Goal: Task Accomplishment & Management: Manage account settings

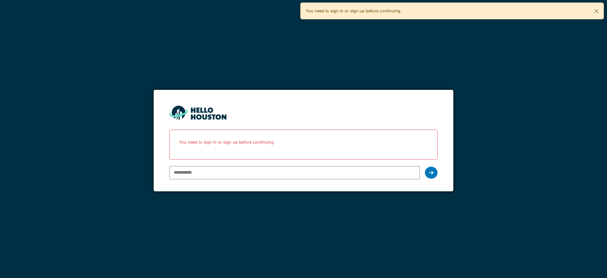
type input "**********"
drag, startPoint x: 0, startPoint y: 0, endPoint x: 429, endPoint y: 174, distance: 462.8
click at [429, 174] on div at bounding box center [431, 173] width 13 height 12
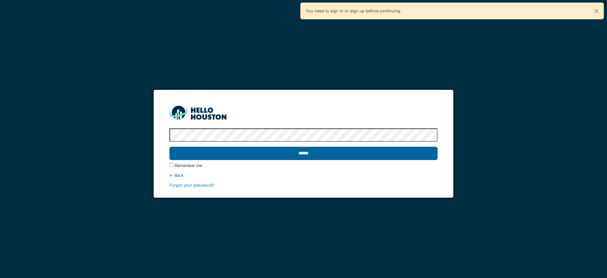
click at [336, 156] on input "******" at bounding box center [304, 153] width 268 height 13
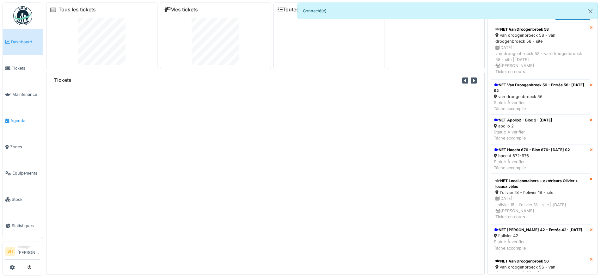
click at [23, 120] on span "Agenda" at bounding box center [25, 121] width 30 height 6
click at [19, 120] on span "Agenda" at bounding box center [25, 121] width 30 height 6
click at [20, 119] on span "Agenda" at bounding box center [25, 121] width 30 height 6
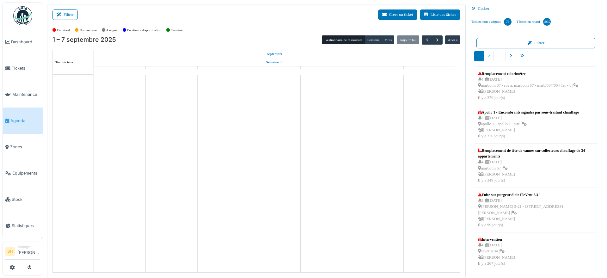
drag, startPoint x: 0, startPoint y: 0, endPoint x: 172, endPoint y: 30, distance: 174.3
click at [63, 13] on icon at bounding box center [60, 15] width 7 height 4
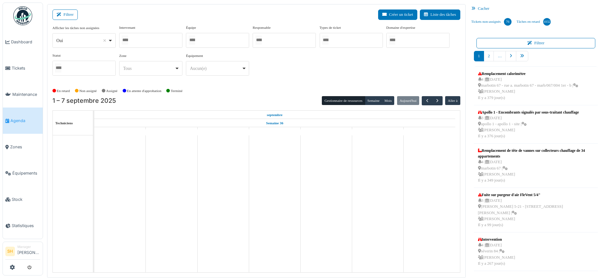
click at [200, 39] on div at bounding box center [217, 40] width 63 height 15
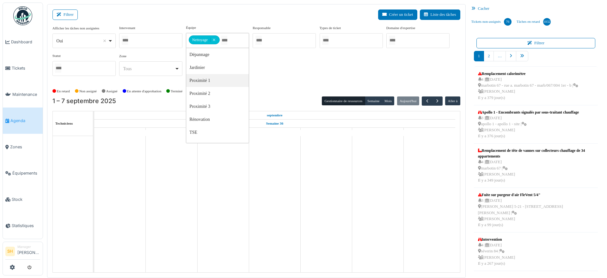
click at [253, 78] on div "Afficher les tâches non assignées *** Oui Remove item Oui Non Intervenant Abdel…" at bounding box center [257, 53] width 408 height 56
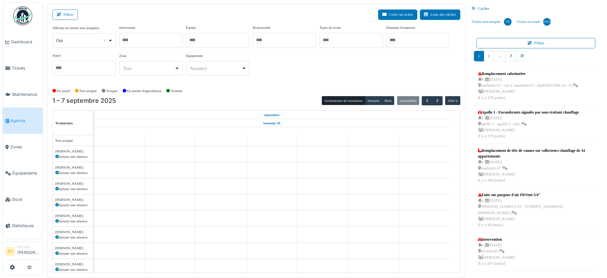
click at [213, 41] on div at bounding box center [217, 40] width 63 height 15
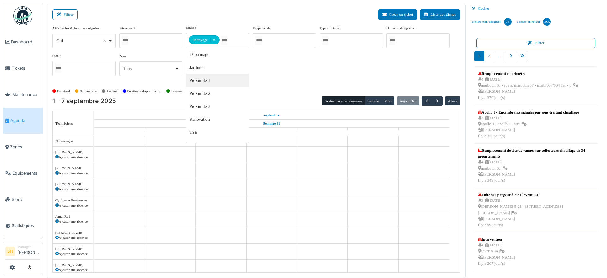
click at [254, 73] on div "Afficher les tâches non assignées *** Oui Remove item Oui Non Intervenant Abdel…" at bounding box center [257, 53] width 408 height 56
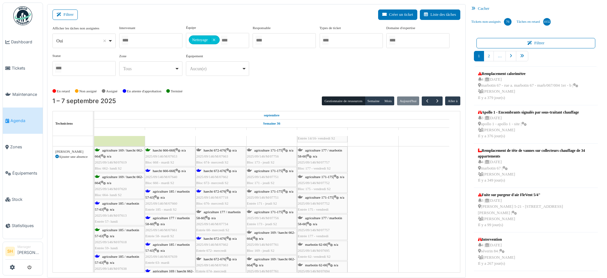
scroll to position [237, 0]
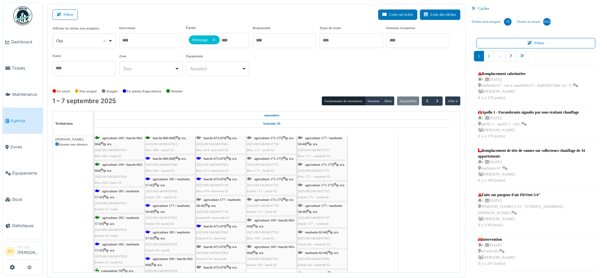
click at [132, 192] on span "agriculture 185 / marbotin 57-63" at bounding box center [117, 194] width 44 height 10
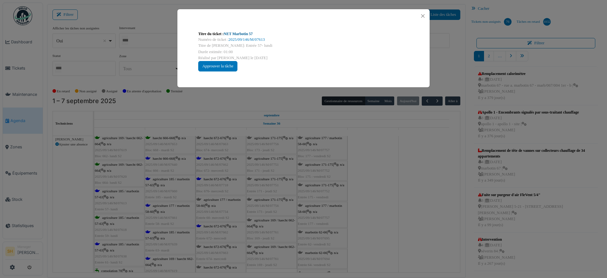
click at [231, 33] on link "NET Marbotin 57" at bounding box center [238, 34] width 29 height 4
click at [375, 156] on div "Titre du ticket : NET Marbotin 57 Numéro de ticket : 2025/09/146/M/07613 Titre …" at bounding box center [303, 139] width 607 height 278
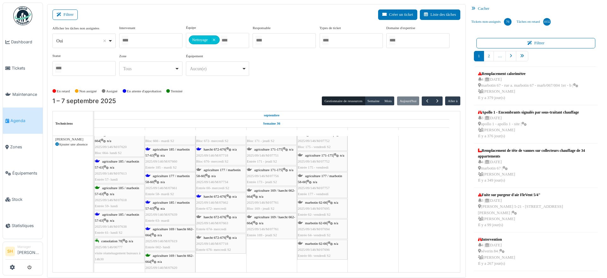
scroll to position [277, 0]
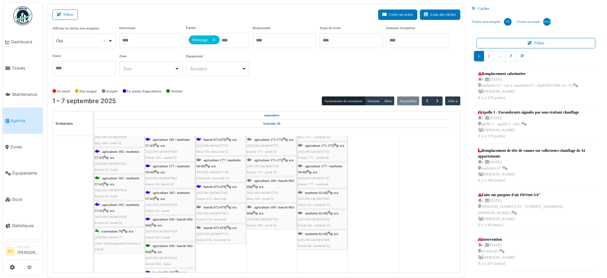
click at [121, 206] on div "agriculture 185 / marbotin 57-63 | n/a 2025/09/146/M/07638 Entrée 61- lundi S2" at bounding box center [119, 214] width 49 height 24
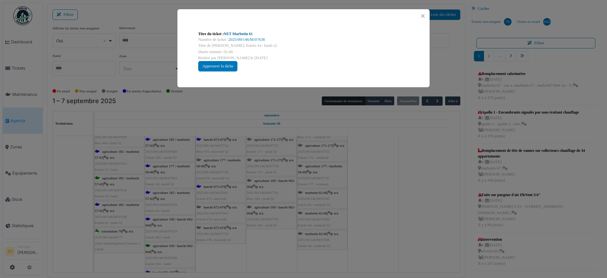
click at [229, 34] on link "NET Marbotin 61" at bounding box center [238, 34] width 29 height 4
click at [385, 223] on div "Titre du ticket : NET Marbotin 61 Numéro de ticket : 2025/09/146/M/07638 Titre …" at bounding box center [303, 139] width 607 height 278
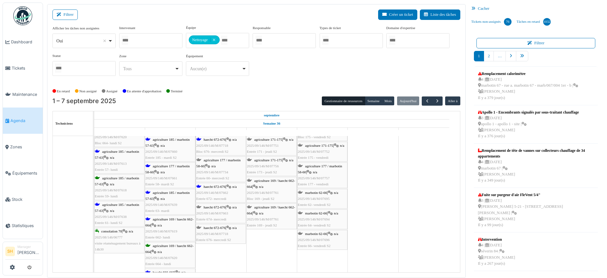
click at [159, 192] on span "agriculture 185 / marbotin 57-63" at bounding box center [168, 196] width 44 height 10
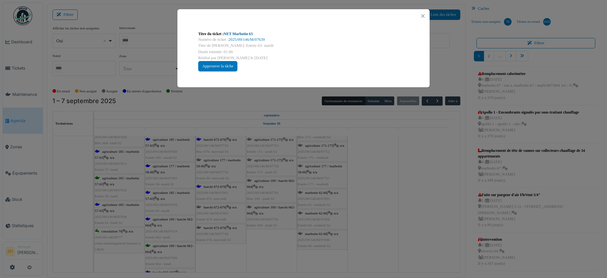
click at [236, 33] on link "NET Marbotin 63" at bounding box center [238, 34] width 29 height 4
click at [438, 209] on div "Titre du ticket : NET Marbotin 63 Numéro de ticket : 2025/09/146/M/07639 Titre …" at bounding box center [303, 139] width 607 height 278
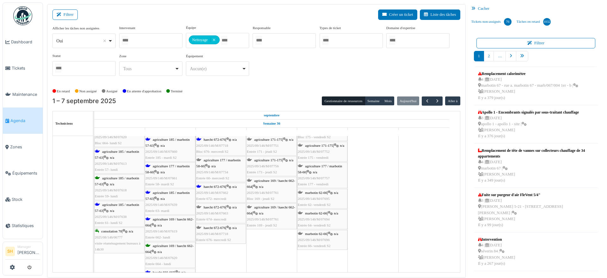
click at [211, 188] on span "haecht 672-676" at bounding box center [215, 187] width 22 height 4
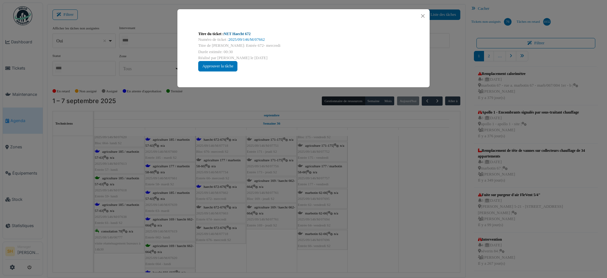
click at [239, 32] on link "NET Haecht 672" at bounding box center [237, 34] width 27 height 4
click at [361, 184] on div "Titre du ticket : NET Haecht 672 Numéro de ticket : 2025/09/146/M/07662 Titre d…" at bounding box center [303, 139] width 607 height 278
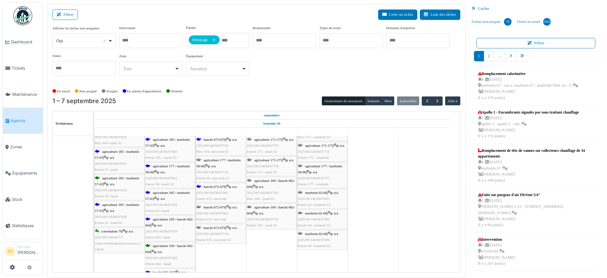
click at [171, 194] on div "agriculture 185 / marbotin 57-63 | n/a 2025/09/146/M/07639 Entrée 63- mardi" at bounding box center [170, 202] width 49 height 24
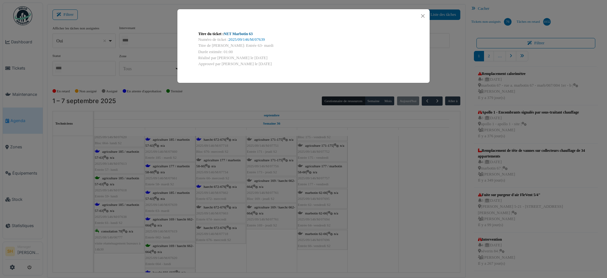
click at [239, 35] on link "NET Marbotin 63" at bounding box center [238, 34] width 29 height 4
drag, startPoint x: 408, startPoint y: 196, endPoint x: 250, endPoint y: 220, distance: 160.7
click at [405, 196] on div "Titre du ticket : NET Marbotin 63 Numéro de ticket : 2025/09/146/M/07639 Titre …" at bounding box center [303, 139] width 607 height 278
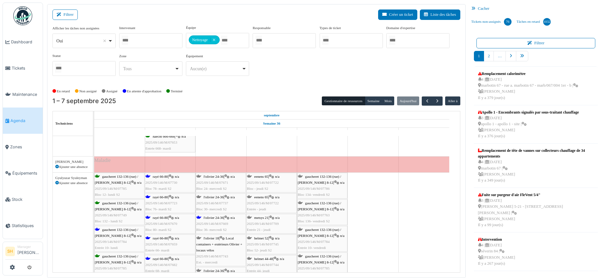
scroll to position [475, 0]
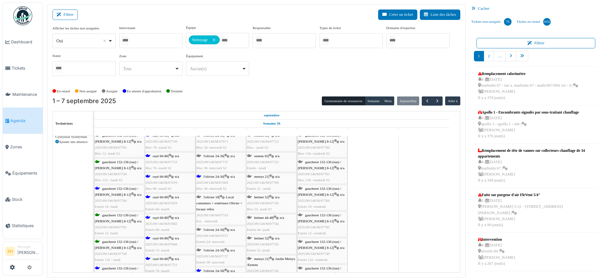
click at [119, 187] on span "gaucheret 132-136 (rue) / thomas 8-12" at bounding box center [116, 192] width 43 height 10
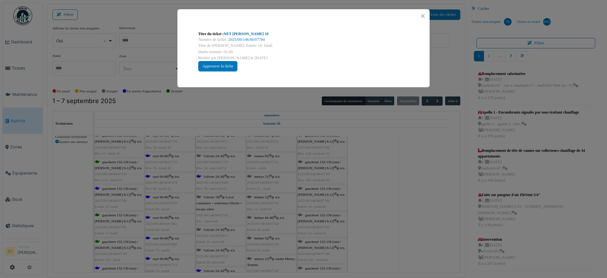
click at [239, 33] on link "NET Thomas 10" at bounding box center [246, 34] width 45 height 4
drag, startPoint x: 425, startPoint y: 243, endPoint x: 312, endPoint y: 240, distance: 112.7
click at [423, 242] on div "Titre du ticket : NET Thomas 10 Numéro de ticket : 2025/09/146/M/07784 Titre de…" at bounding box center [303, 139] width 607 height 278
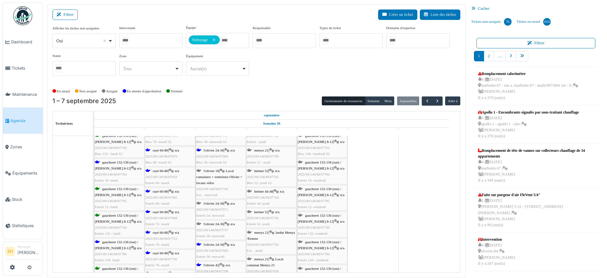
scroll to position [514, 0]
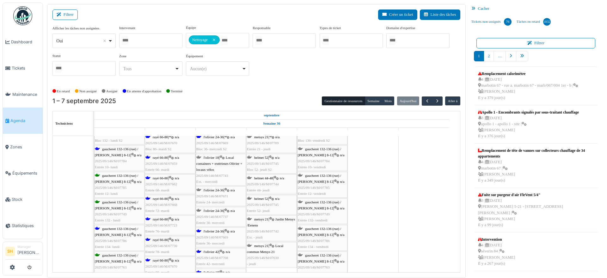
click at [110, 231] on div "gaucheret 132-136 (rue) / thomas 8-12 | n/a 2025/09/146/M/07786 Entrée 134- lun…" at bounding box center [119, 238] width 49 height 24
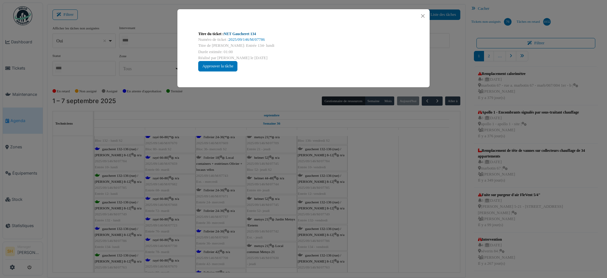
click at [241, 32] on link "NET Gaucheret 134" at bounding box center [240, 34] width 32 height 4
drag, startPoint x: 377, startPoint y: 220, endPoint x: 260, endPoint y: 264, distance: 124.9
click at [377, 220] on div "Titre du ticket : NET Gaucheret 134 Numéro de ticket : 2025/09/146/M/07786 Titr…" at bounding box center [303, 139] width 607 height 278
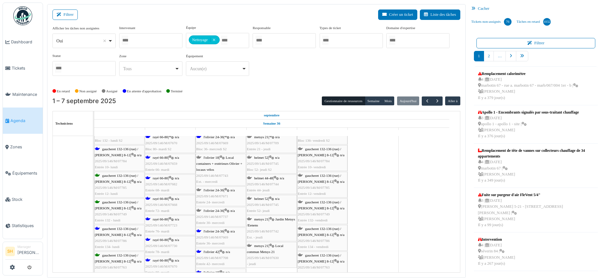
click at [227, 252] on div "l'olivier 42 | n/a 2025/09/146/M/07708 Entrée 42- mercredi" at bounding box center [220, 258] width 49 height 18
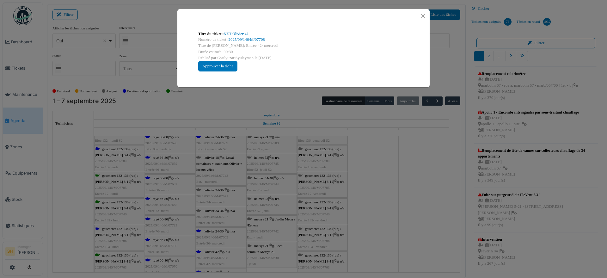
click at [242, 30] on div "Titre du ticket : NET Olivier 42 Numéro de ticket : 2025/09/146/M/07708 Titre d…" at bounding box center [303, 51] width 221 height 51
click at [241, 35] on link "NET Olivier 42" at bounding box center [236, 34] width 25 height 4
click at [409, 230] on div "Titre du ticket : NET Olivier 42 Numéro de ticket : 2025/09/146/M/07708 Titre d…" at bounding box center [303, 139] width 607 height 278
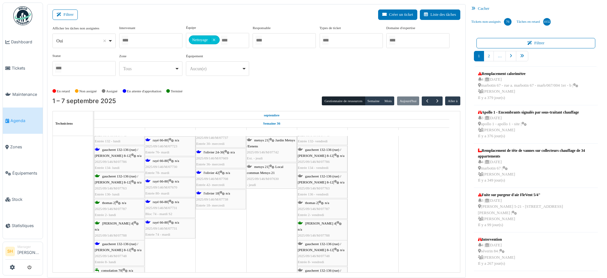
scroll to position [672, 0]
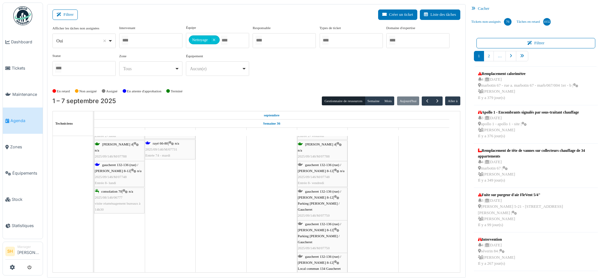
click at [121, 170] on div "gaucheret 132-136 (rue) / thomas 8-12 | n/a 2025/09/146/M/07748 Entrée 8- lundi" at bounding box center [119, 174] width 49 height 24
click at [105, 164] on span "gaucheret 132-136 (rue) / thomas 8-12" at bounding box center [116, 168] width 43 height 10
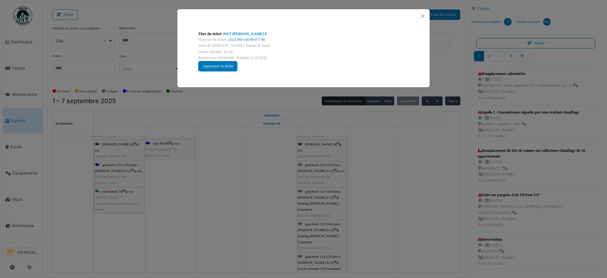
click at [277, 159] on div "Titre du ticket : NET Thomas 8 Numéro de ticket : 2025/09/146/M/07748 Titre de …" at bounding box center [303, 139] width 607 height 278
click at [243, 32] on link "NET Thomas 8" at bounding box center [245, 34] width 43 height 4
click at [274, 189] on div "Titre du ticket : NET Thomas 8 Numéro de ticket : 2025/09/146/M/07748 Titre de …" at bounding box center [303, 139] width 607 height 278
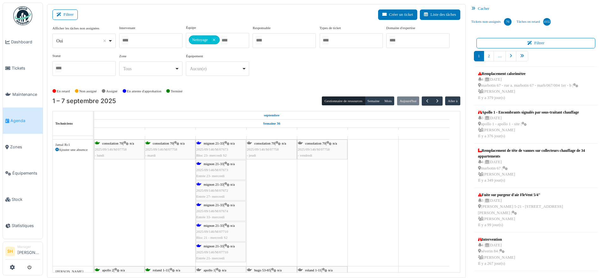
scroll to position [791, 0]
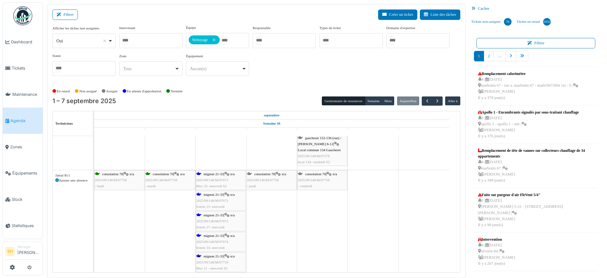
click at [213, 175] on span "mignon 21-33" at bounding box center [214, 174] width 20 height 4
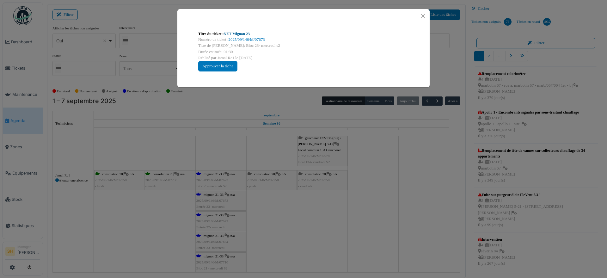
click at [240, 33] on link "NET Mignon 23" at bounding box center [237, 34] width 26 height 4
click at [386, 193] on div "Titre du ticket : NET Mignon 23 Numéro de ticket : 2025/09/146/M/07673 Titre de…" at bounding box center [303, 139] width 607 height 278
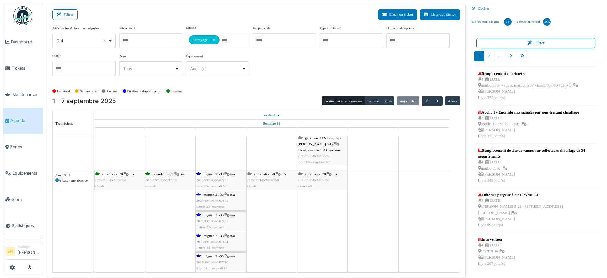
click at [211, 214] on span "mignon 21-33" at bounding box center [214, 215] width 20 height 4
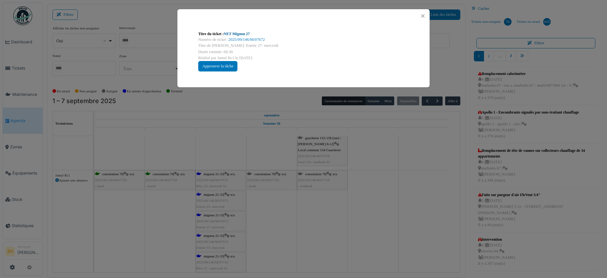
click at [235, 32] on link "NET Mignon 27" at bounding box center [237, 34] width 26 height 4
click at [368, 230] on div "Titre du ticket : NET Mignon 27 Numéro de ticket : 2025/09/146/M/07672 Titre de…" at bounding box center [303, 139] width 607 height 278
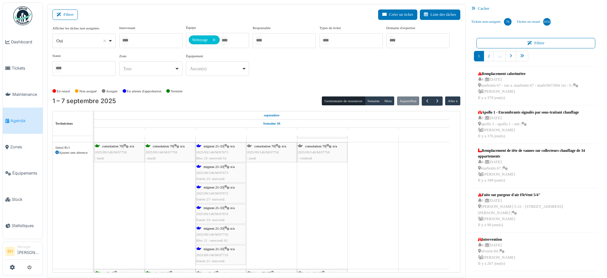
scroll to position [830, 0]
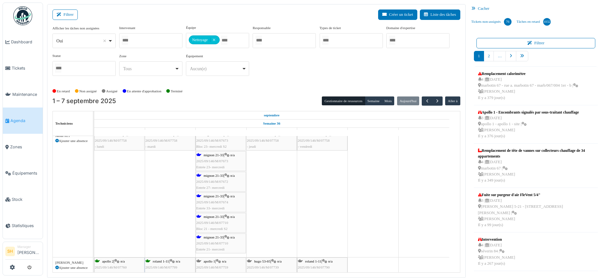
click at [223, 195] on span "mignon 21-33" at bounding box center [214, 196] width 20 height 4
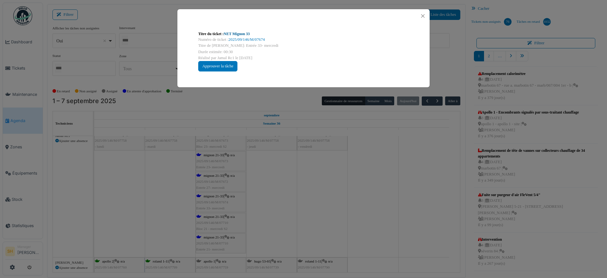
click at [247, 33] on link "NET Mignon 33" at bounding box center [237, 34] width 26 height 4
drag, startPoint x: 380, startPoint y: 219, endPoint x: 284, endPoint y: 216, distance: 96.2
click at [377, 219] on div "Titre du ticket : NET Mignon 33 Numéro de ticket : 2025/09/146/M/07674 Titre de…" at bounding box center [303, 139] width 607 height 278
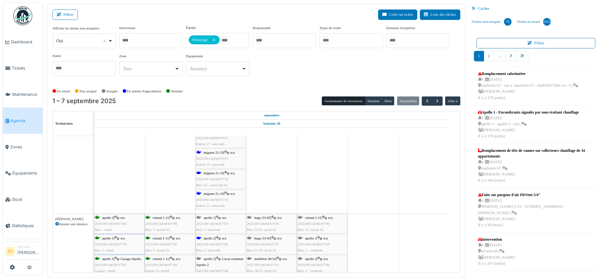
scroll to position [910, 0]
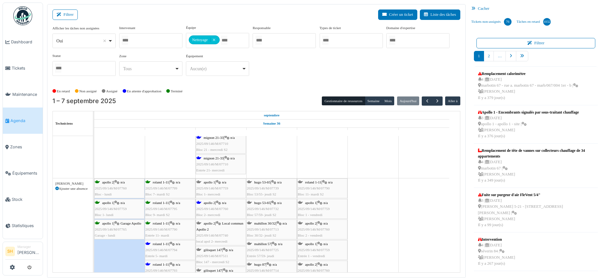
click at [217, 221] on div "apollo 2 | Local commun Apollo 2 2025/09/146/M/07740 local apol 2- mercredi" at bounding box center [220, 233] width 49 height 24
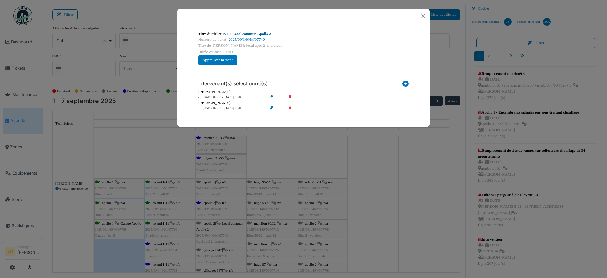
click at [254, 34] on link "NET Local commun Apollo 2" at bounding box center [247, 34] width 47 height 4
click at [374, 164] on div "Titre du ticket : NET Local commun Apollo 2 Numéro de ticket : 2025/09/146/M/07…" at bounding box center [303, 139] width 607 height 278
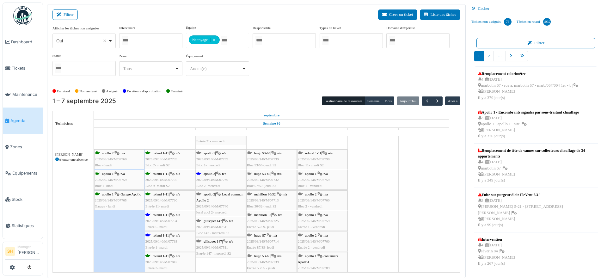
scroll to position [989, 0]
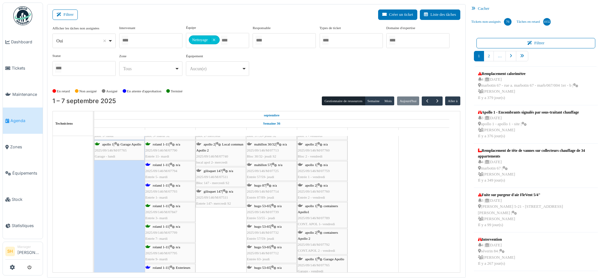
click at [154, 185] on span "roland 1-11" at bounding box center [161, 185] width 16 height 4
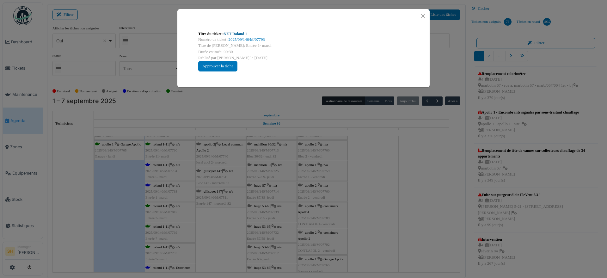
click at [233, 35] on link "NET Roland 1" at bounding box center [235, 34] width 23 height 4
click at [376, 245] on div "Titre du ticket : NET Roland 1 Numéro de ticket : 2025/09/146/M/07793 Titre de …" at bounding box center [303, 139] width 607 height 278
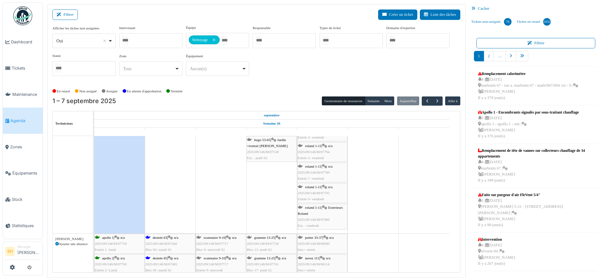
scroll to position [0, 0]
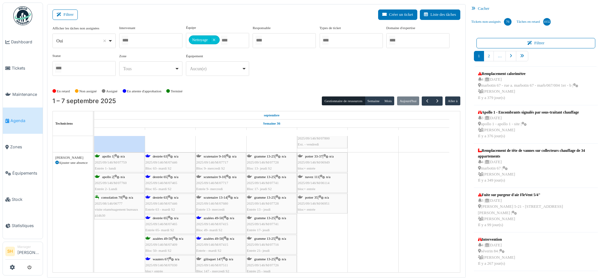
click at [163, 219] on span "destrée 65" at bounding box center [160, 218] width 15 height 4
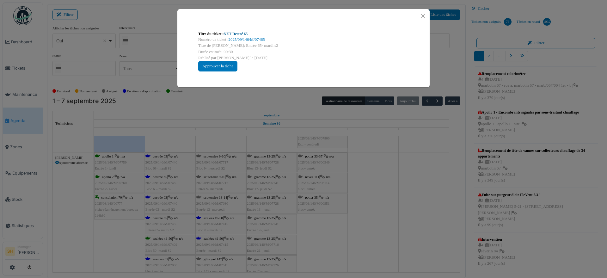
click at [243, 33] on link "NET Destré 65" at bounding box center [236, 34] width 24 height 4
click at [378, 190] on div "Titre du ticket : NET Destré 65 Numéro de ticket : 2025/09/146/M/07465 Titre de…" at bounding box center [303, 139] width 607 height 278
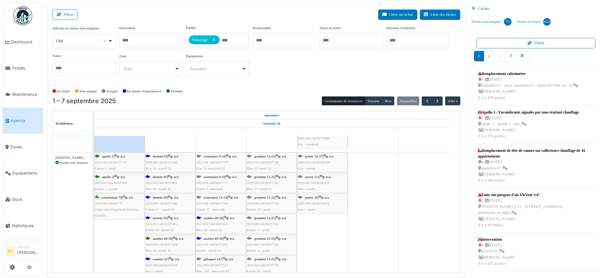
click at [165, 196] on span "destrée 63" at bounding box center [160, 198] width 15 height 4
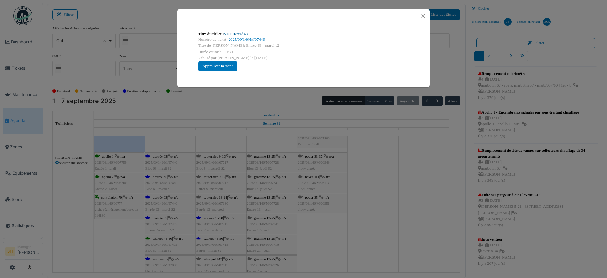
click at [238, 33] on link "NET Destré 63" at bounding box center [236, 34] width 24 height 4
click at [385, 167] on div "Titre du ticket : NET Destré 63 Numéro de ticket : 2025/09/146/M/07446 Titre de…" at bounding box center [303, 139] width 607 height 278
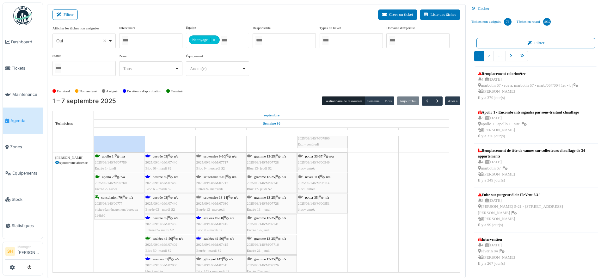
scroll to position [1305, 0]
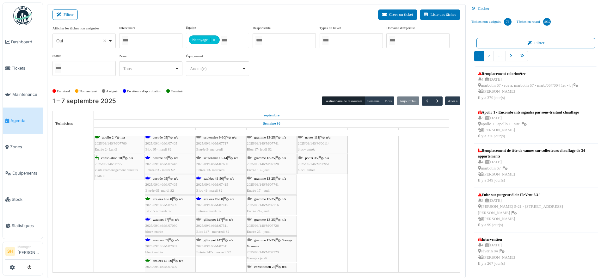
click at [167, 218] on span "wauters 67" at bounding box center [161, 220] width 16 height 4
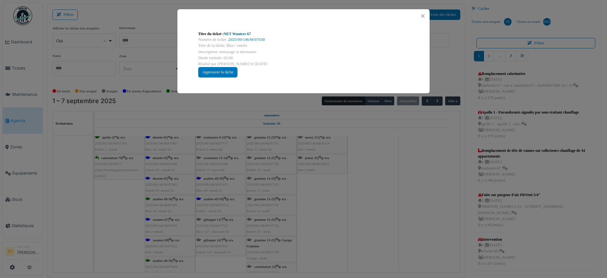
click at [231, 32] on link "NET Wauters 67" at bounding box center [237, 34] width 27 height 4
click at [356, 170] on div "Titre du ticket : NET Wauters 67 Numéro de ticket : 2025/09/146/M/07030 Titre d…" at bounding box center [303, 139] width 607 height 278
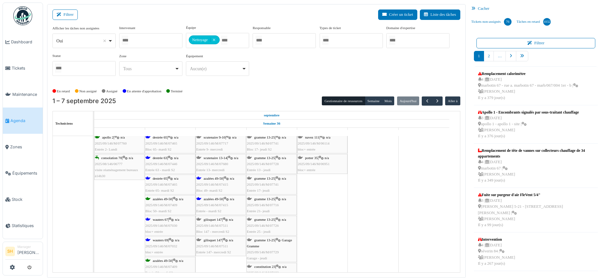
click at [161, 239] on span "wauters 69" at bounding box center [161, 240] width 16 height 4
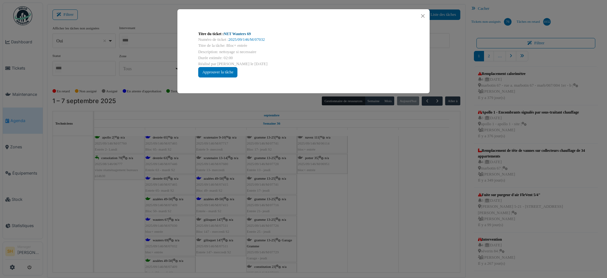
click at [235, 32] on link "NET Wauters 69" at bounding box center [237, 34] width 27 height 4
click at [323, 226] on div "Titre du ticket : NET Wauters 69 Numéro de ticket : 2025/09/146/M/07032 Titre d…" at bounding box center [303, 139] width 607 height 278
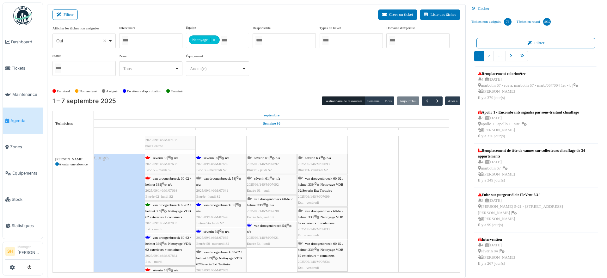
scroll to position [1463, 0]
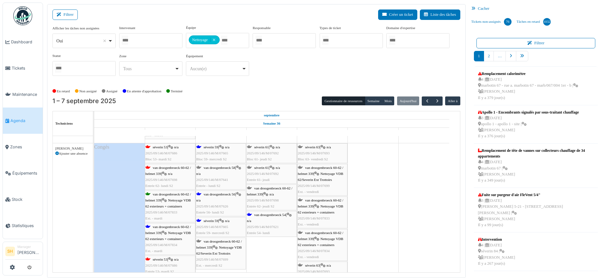
click at [178, 225] on span "van droogenbroeck 60-62 / helmet 339" at bounding box center [169, 230] width 46 height 10
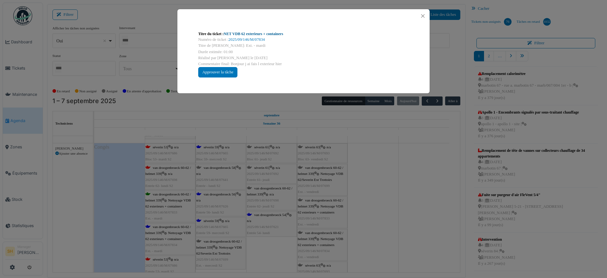
click at [260, 32] on link "NET VDB 62 exterieurs + containers" at bounding box center [253, 34] width 59 height 4
drag, startPoint x: 391, startPoint y: 175, endPoint x: 334, endPoint y: 183, distance: 57.8
click at [391, 175] on div "Titre du ticket : NET VDB 62 exterieurs + containers Numéro de ticket : 2025/09…" at bounding box center [303, 139] width 607 height 278
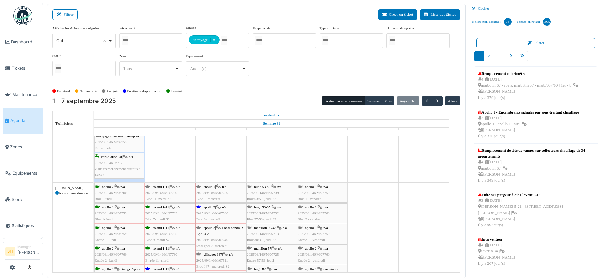
scroll to position [1780, 0]
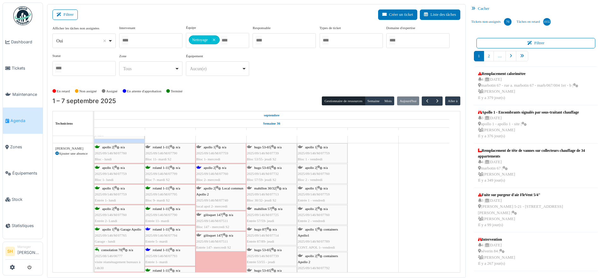
click at [257, 207] on span "mahillon 57" at bounding box center [262, 209] width 17 height 4
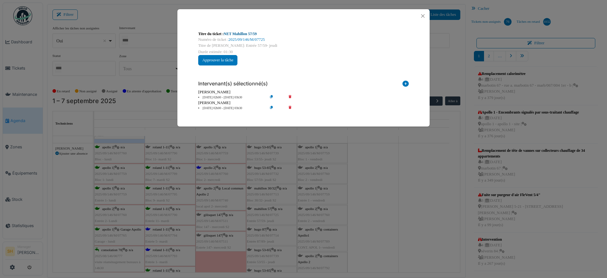
click at [235, 34] on link "NET Mahillon 57/59" at bounding box center [240, 34] width 33 height 4
click at [440, 250] on div "Titre du ticket : NET Mahillon 57/59 Numéro de ticket : 2025/09/146/M/07725 Tit…" at bounding box center [303, 139] width 607 height 278
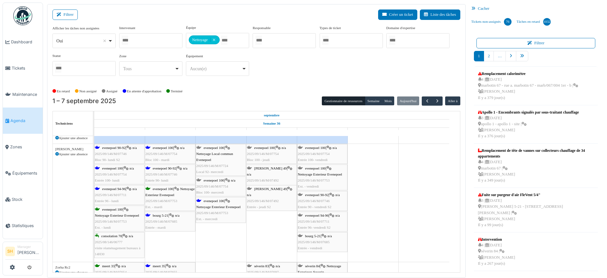
scroll to position [2096, 0]
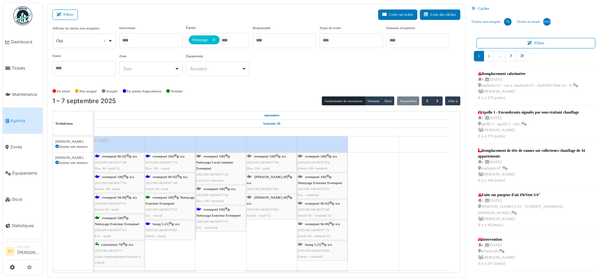
click at [105, 159] on div "evenepoel 90-92 | n/a 2025/09/146/M/07746 Bloc 90- lundi S2" at bounding box center [119, 162] width 49 height 18
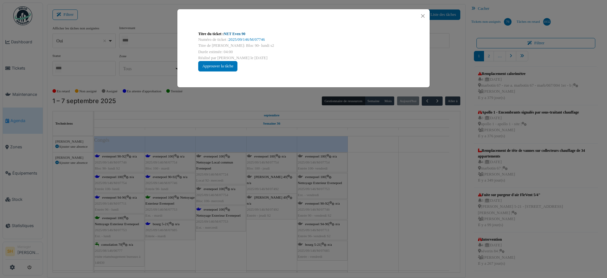
click at [231, 34] on link "NET Even 90" at bounding box center [235, 34] width 22 height 4
click at [390, 171] on div "Titre du ticket : NET Even 90 Numéro de ticket : 2025/09/146/M/07746 Titre de l…" at bounding box center [303, 139] width 607 height 278
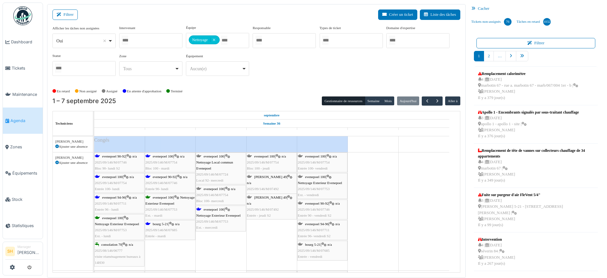
click at [214, 214] on span "Nettoyage Exterieur Evenepoel" at bounding box center [218, 216] width 44 height 4
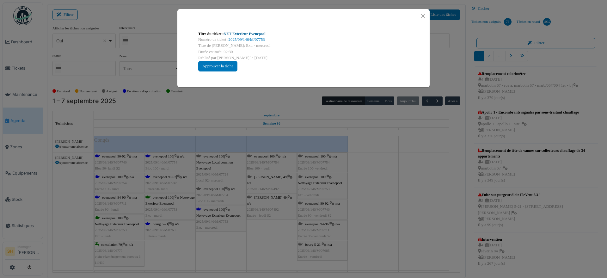
click at [259, 32] on link "NET Exterieur Evenepoel" at bounding box center [245, 34] width 42 height 4
click at [420, 13] on button "Close" at bounding box center [423, 16] width 9 height 9
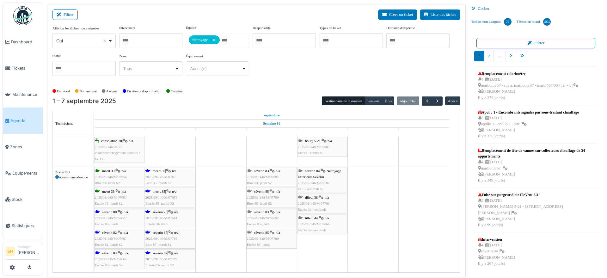
scroll to position [2200, 0]
click at [109, 210] on span "séverin 80" at bounding box center [109, 212] width 15 height 4
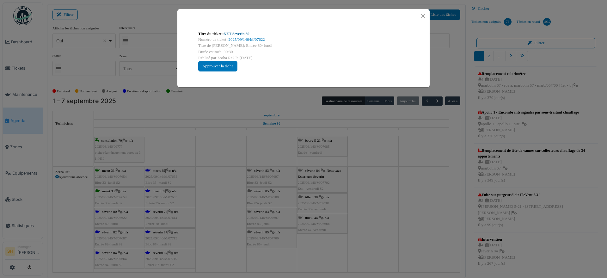
click at [235, 34] on link "NET Severin 80" at bounding box center [237, 34] width 26 height 4
click at [229, 165] on div "Titre du ticket : NET Severin 80 Numéro de ticket : 2025/09/146/M/07622 Titre d…" at bounding box center [303, 139] width 607 height 278
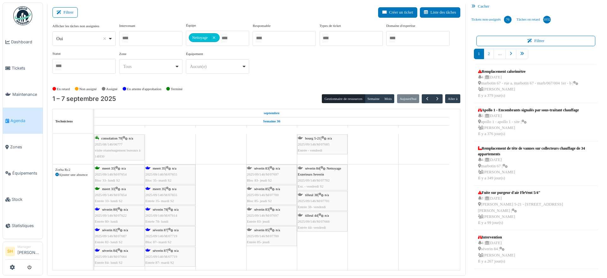
scroll to position [3, 0]
click at [110, 232] on div "séverin 82 | n/a 2025/09/146/M/07687 Entrée 82- lundi S2" at bounding box center [119, 236] width 49 height 18
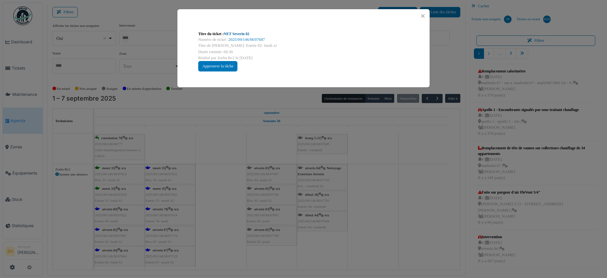
click at [229, 32] on link "NET Severin 82" at bounding box center [237, 34] width 26 height 4
click at [257, 187] on div "Titre du ticket : NET Severin 82 Numéro de ticket : 2025/09/146/M/07687 Titre d…" at bounding box center [303, 139] width 607 height 278
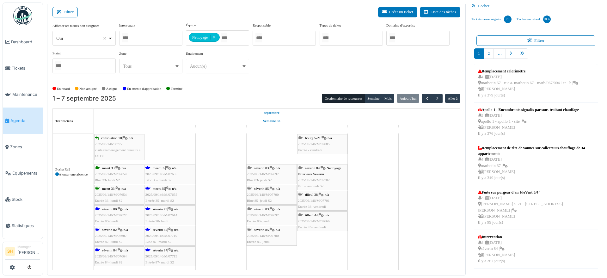
click at [114, 248] on span "séverin 84" at bounding box center [109, 250] width 15 height 4
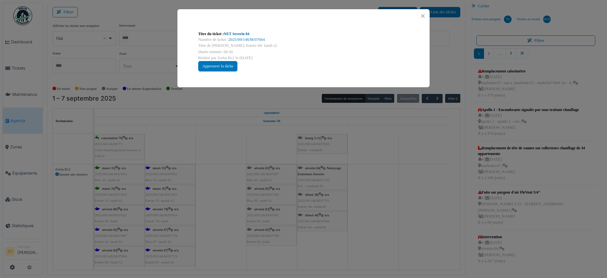
click at [242, 32] on link "NET Severin 84" at bounding box center [237, 34] width 26 height 4
click at [377, 206] on div "Titre du ticket : NET Severin 84 Numéro de ticket : 2025/09/146/M/07664 Titre d…" at bounding box center [303, 139] width 607 height 278
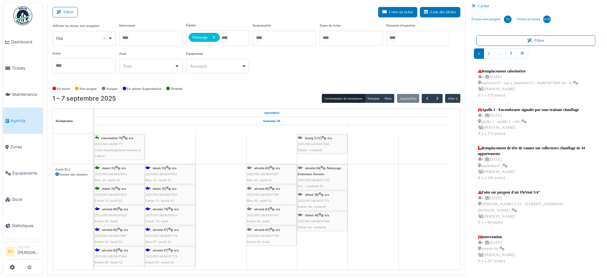
click at [162, 228] on span "séverin 87" at bounding box center [160, 230] width 15 height 4
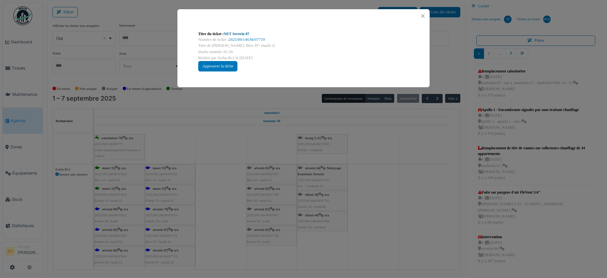
click at [228, 33] on link "NET Severin 87" at bounding box center [237, 34] width 26 height 4
drag, startPoint x: 352, startPoint y: 220, endPoint x: 295, endPoint y: 227, distance: 57.3
click at [350, 221] on div "Titre du ticket : NET Severin 87 Numéro de ticket : 2025/09/146/M/07719 Titre d…" at bounding box center [303, 139] width 607 height 278
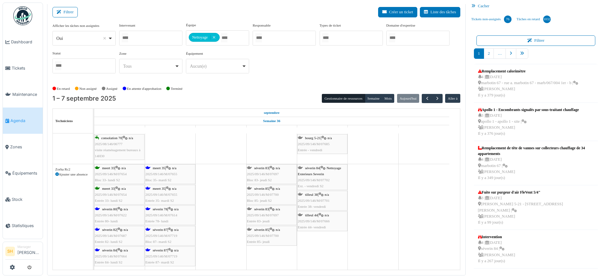
click at [160, 209] on span "séverin 78" at bounding box center [160, 209] width 15 height 4
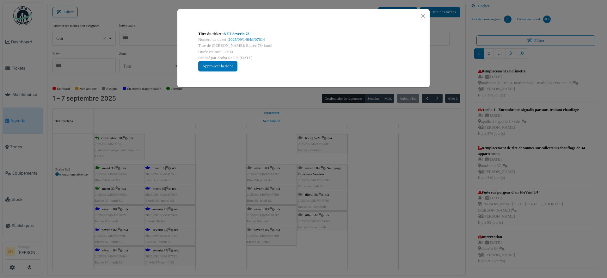
click at [232, 34] on link "NET Severin 78" at bounding box center [237, 34] width 26 height 4
click at [370, 220] on div "Titre du ticket : NET Severin 78 Numéro de ticket : 2025/09/146/M/07614 Titre d…" at bounding box center [303, 139] width 607 height 278
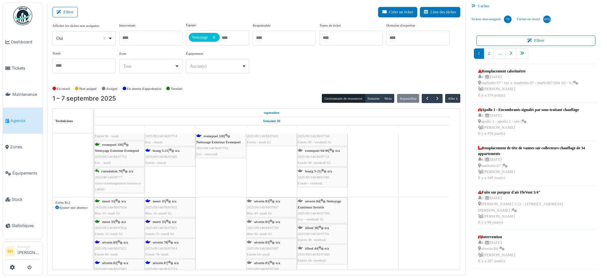
scroll to position [2121, 0]
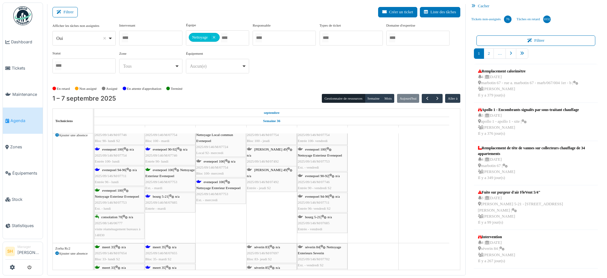
click at [174, 196] on icon at bounding box center [171, 197] width 5 height 4
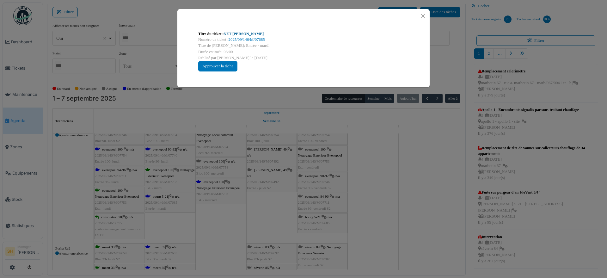
click at [238, 34] on link "NET C. Bourg" at bounding box center [244, 34] width 40 height 4
drag, startPoint x: 359, startPoint y: 148, endPoint x: 355, endPoint y: 155, distance: 8.1
click at [358, 150] on div "Titre du ticket : NET C. Bourg Numéro de ticket : 2025/09/146/M/07685 Titre de …" at bounding box center [303, 139] width 607 height 278
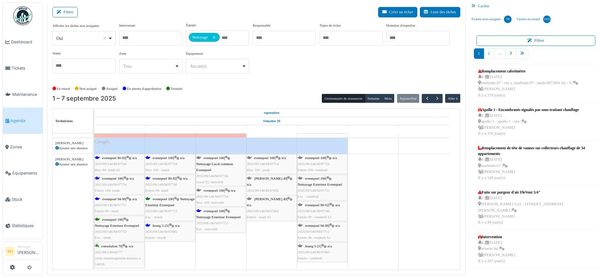
scroll to position [2081, 0]
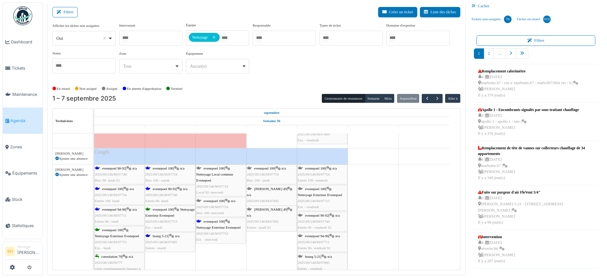
click at [173, 188] on span "evenepoel 90-92" at bounding box center [164, 189] width 23 height 4
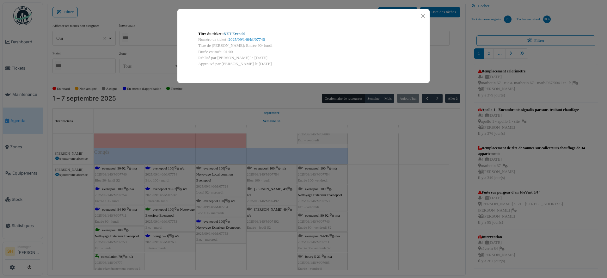
click at [238, 33] on link "NET Even 90" at bounding box center [235, 34] width 22 height 4
click at [371, 187] on div "Titre du ticket : NET Even 90 Numéro de ticket : 2025/09/146/M/07746 Titre de l…" at bounding box center [303, 139] width 607 height 278
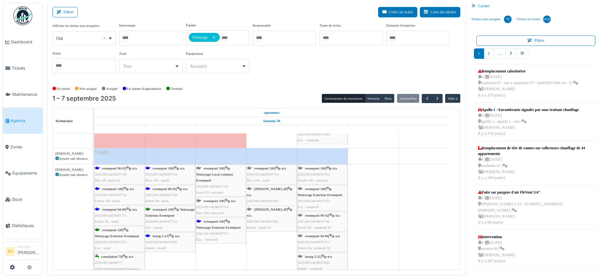
click at [118, 208] on span "evenepoel 94-96" at bounding box center [113, 210] width 23 height 4
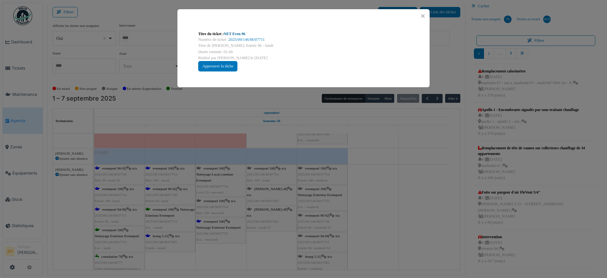
click at [233, 32] on link "NET Even 96" at bounding box center [235, 34] width 22 height 4
click at [366, 208] on div "Titre du ticket : NET Even 96 Numéro de ticket : 2025/09/146/M/07711 Titre de l…" at bounding box center [303, 139] width 607 height 278
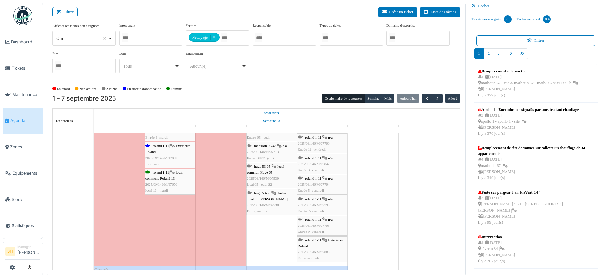
scroll to position [1963, 0]
click at [170, 144] on div "roland 1-11 | Exterieurs Roland 2025/09/146/M/07800 Ext. - mardi" at bounding box center [170, 156] width 49 height 24
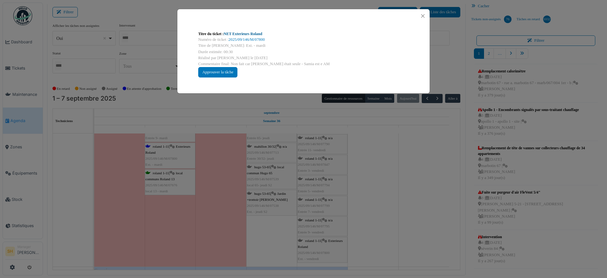
click at [243, 34] on link "NET Exterieurs Roland" at bounding box center [243, 34] width 39 height 4
click at [361, 195] on div "Titre du ticket : NET Exterieurs Roland Numéro de ticket : 2025/09/146/M/07800 …" at bounding box center [303, 139] width 607 height 278
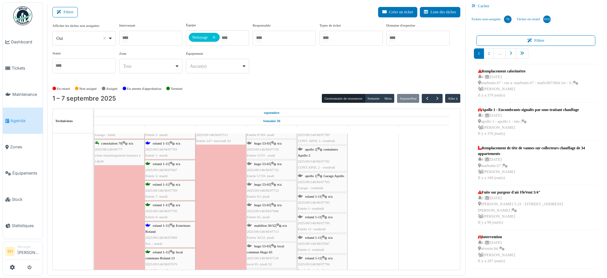
scroll to position [1844, 0]
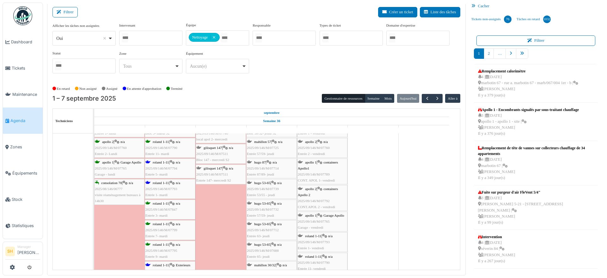
click at [162, 185] on div "roland 1-11 | n/a 2025/09/146/M/07793 Entrée 1- mardi" at bounding box center [170, 189] width 49 height 18
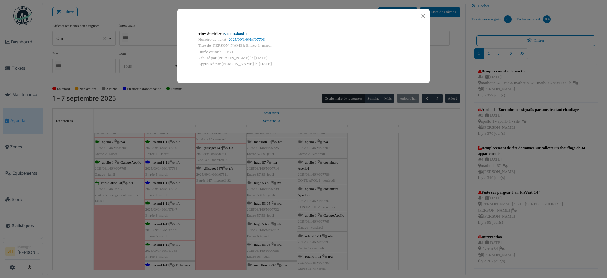
click at [234, 34] on link "NET Roland 1" at bounding box center [235, 34] width 23 height 4
click at [374, 206] on div "Titre du ticket : NET Roland 1 Numéro de ticket : 2025/09/146/M/07793 Titre de …" at bounding box center [303, 139] width 607 height 278
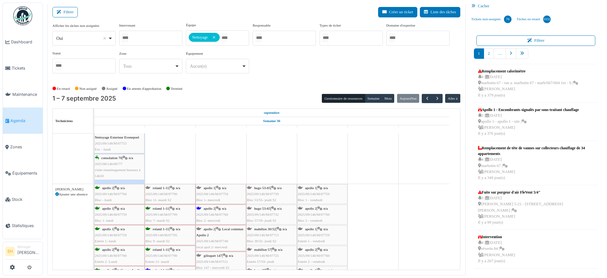
scroll to position [1726, 0]
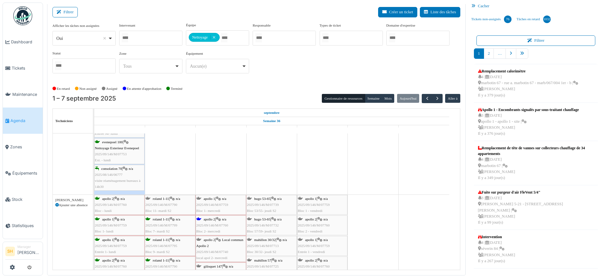
click at [215, 219] on span "apollo 2" at bounding box center [209, 219] width 11 height 4
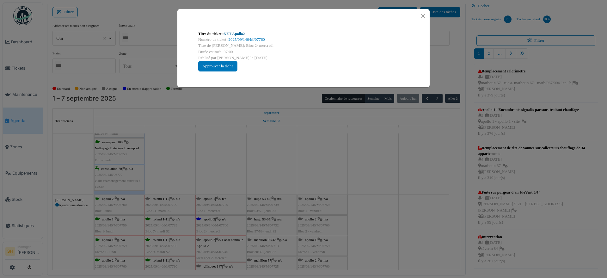
click at [231, 32] on link "NET Apollo2" at bounding box center [234, 34] width 21 height 4
click at [277, 166] on div "Titre du ticket : NET Apollo2 Numéro de ticket : 2025/09/146/M/07760 Titre de l…" at bounding box center [303, 139] width 607 height 278
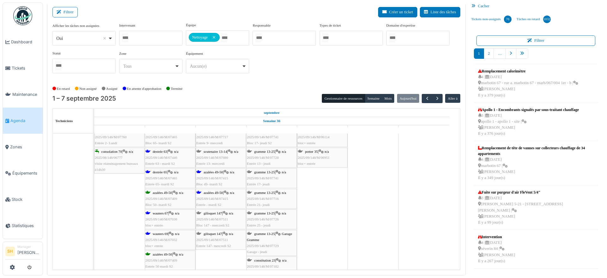
scroll to position [1290, 0]
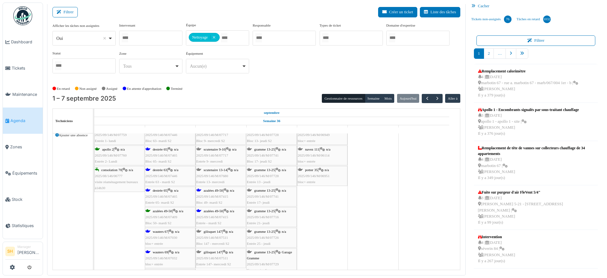
click at [213, 191] on span "azalées 49-50" at bounding box center [213, 191] width 19 height 4
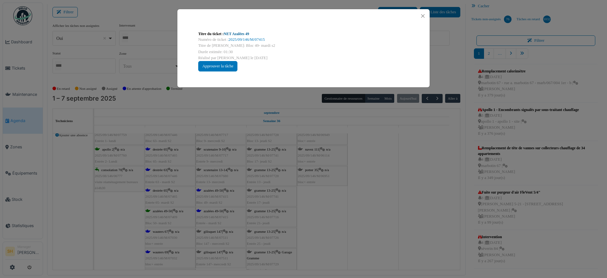
click at [237, 33] on link "NET Azalées 49" at bounding box center [236, 34] width 25 height 4
click at [417, 188] on div "Titre du ticket : NET Azalées 49 Numéro de ticket : 2025/09/146/M/07415 Titre d…" at bounding box center [303, 139] width 607 height 278
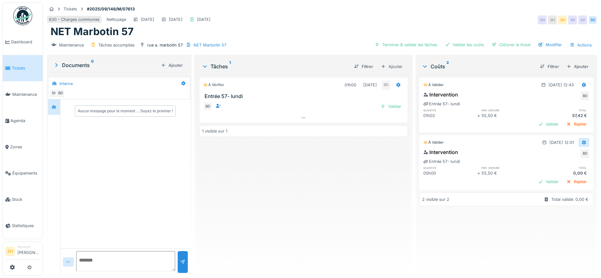
click at [582, 141] on icon at bounding box center [584, 142] width 4 height 4
click at [571, 165] on div "Supprimer" at bounding box center [578, 165] width 31 height 9
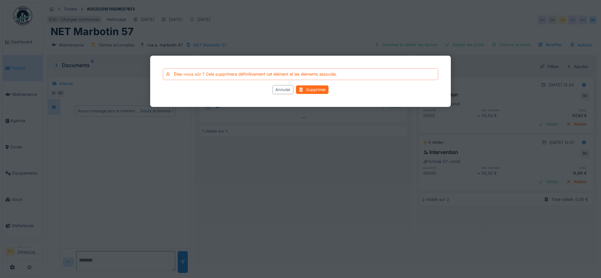
click at [316, 93] on div "Supprimer" at bounding box center [312, 89] width 33 height 9
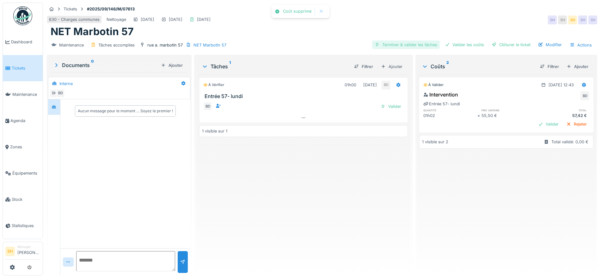
click at [407, 41] on div "Terminer & valider les tâches" at bounding box center [406, 44] width 68 height 9
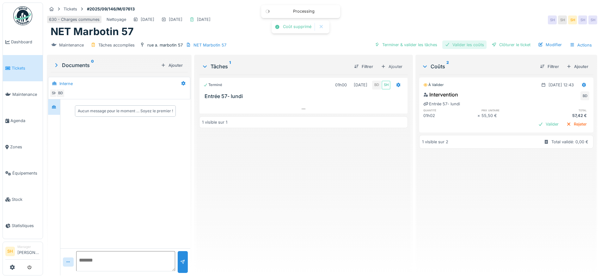
click at [456, 43] on div "Valider les coûts" at bounding box center [465, 44] width 44 height 9
click at [529, 46] on div "Terminer & valider les tâches Valider les coûts Clôturer le ticket Modifier Act…" at bounding box center [483, 44] width 223 height 9
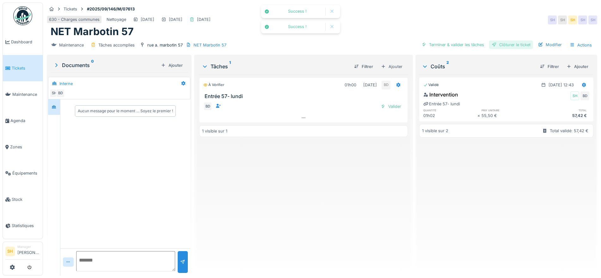
click at [508, 45] on div "Clôturer le ticket" at bounding box center [511, 44] width 44 height 9
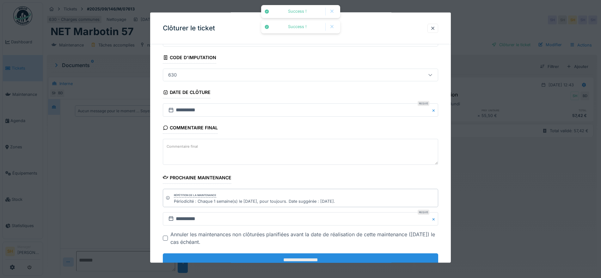
scroll to position [54, 0]
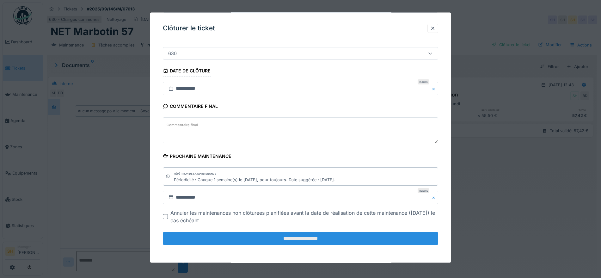
click at [320, 237] on input "**********" at bounding box center [301, 238] width 276 height 13
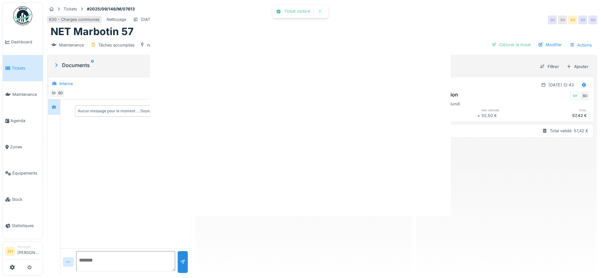
scroll to position [0, 0]
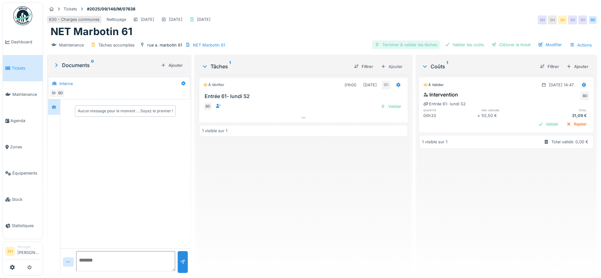
click at [418, 42] on div "Terminer & valider les tâches" at bounding box center [406, 44] width 68 height 9
drag, startPoint x: 470, startPoint y: 41, endPoint x: 492, endPoint y: 44, distance: 22.6
click at [471, 41] on div "Valider les coûts" at bounding box center [465, 44] width 44 height 9
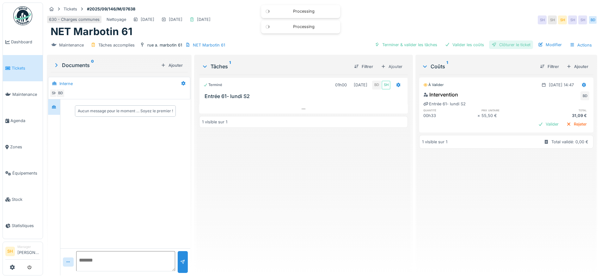
click at [497, 44] on div "Clôturer le ticket" at bounding box center [511, 44] width 44 height 9
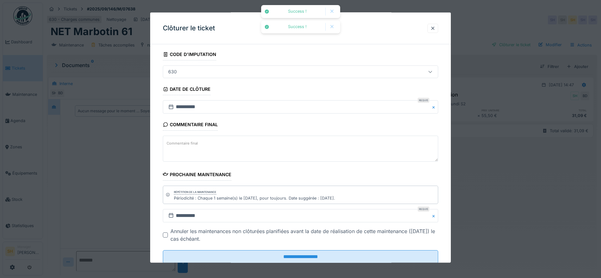
scroll to position [54, 0]
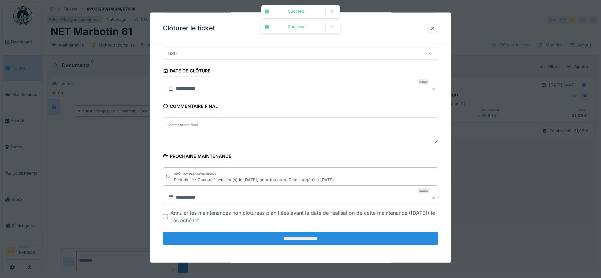
click at [313, 240] on input "**********" at bounding box center [301, 238] width 276 height 13
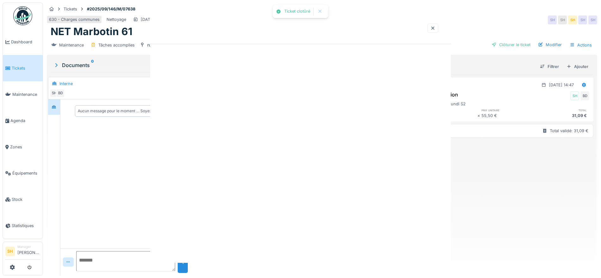
scroll to position [0, 0]
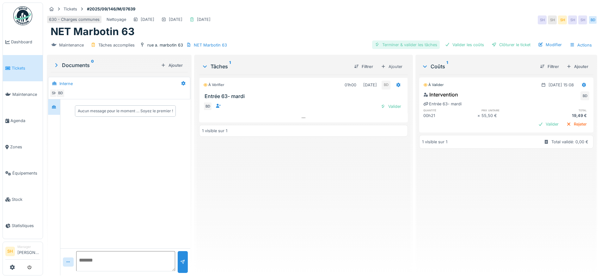
click at [420, 45] on div "Terminer & valider les tâches" at bounding box center [406, 44] width 68 height 9
drag, startPoint x: 446, startPoint y: 45, endPoint x: 457, endPoint y: 44, distance: 10.4
click at [447, 44] on div "Valider les coûts" at bounding box center [465, 44] width 44 height 9
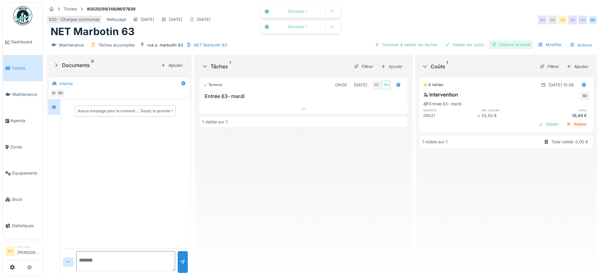
click at [492, 43] on div at bounding box center [494, 45] width 5 height 6
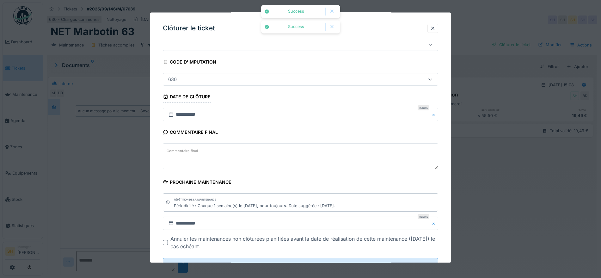
scroll to position [54, 0]
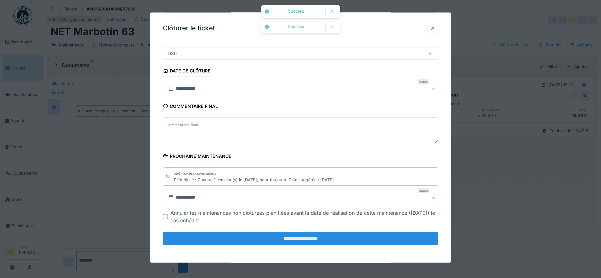
click at [323, 240] on input "**********" at bounding box center [301, 238] width 276 height 13
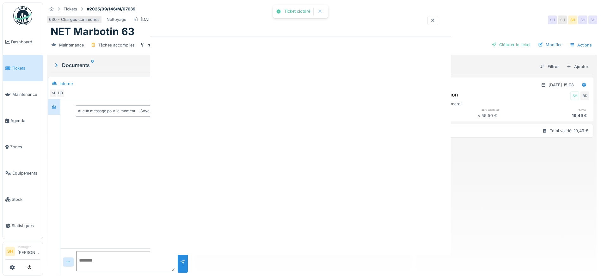
scroll to position [0, 0]
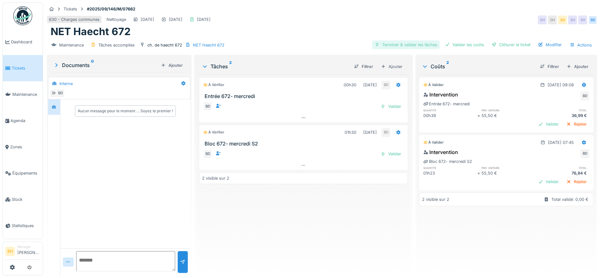
click at [391, 45] on div "Terminer & valider les tâches" at bounding box center [406, 44] width 68 height 9
click at [457, 43] on div "Valider les coûts" at bounding box center [465, 44] width 44 height 9
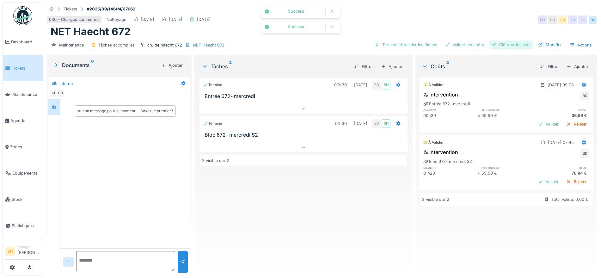
click at [495, 41] on div "Clôturer le ticket" at bounding box center [511, 44] width 44 height 9
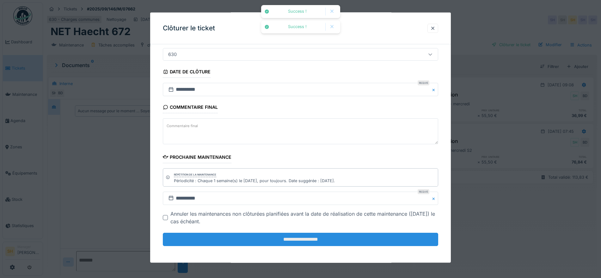
scroll to position [54, 0]
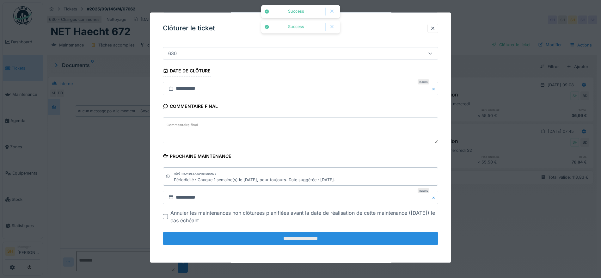
click at [320, 241] on input "**********" at bounding box center [301, 238] width 276 height 13
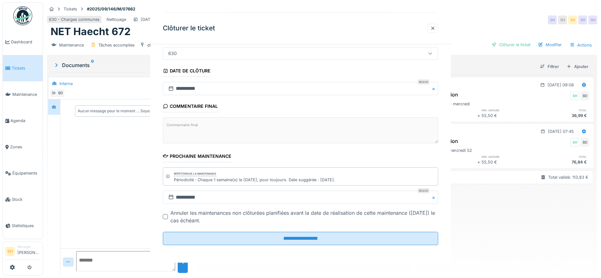
scroll to position [0, 0]
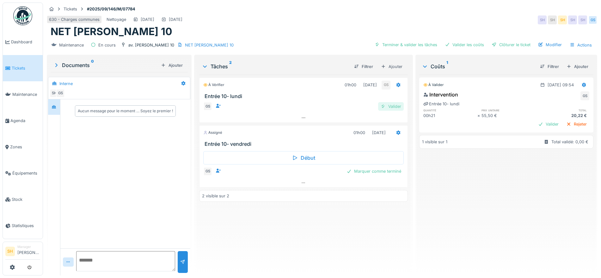
click at [387, 107] on div "Valider" at bounding box center [391, 106] width 26 height 9
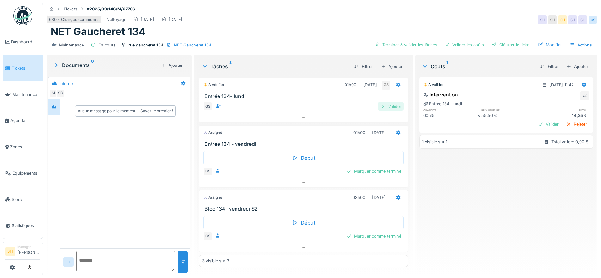
click at [386, 108] on div "Valider" at bounding box center [391, 106] width 26 height 9
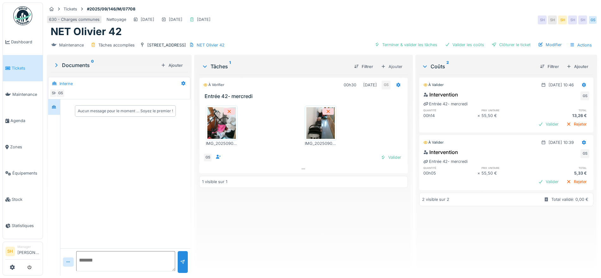
click at [221, 134] on img at bounding box center [222, 123] width 28 height 32
click at [314, 129] on img at bounding box center [321, 123] width 28 height 32
click at [581, 41] on div "Actions" at bounding box center [581, 44] width 28 height 9
click at [518, 61] on div "Rapport d'intervention" at bounding box center [543, 58] width 78 height 9
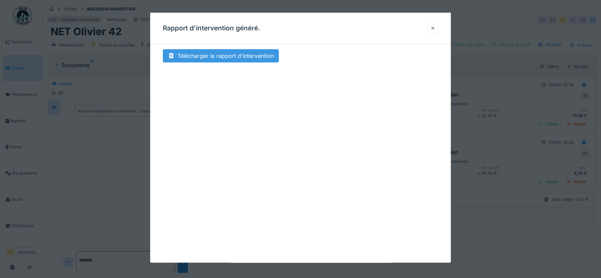
click at [212, 54] on div "Télécharger le rapport d'intervention" at bounding box center [221, 55] width 116 height 13
click at [436, 29] on div at bounding box center [433, 28] width 5 height 6
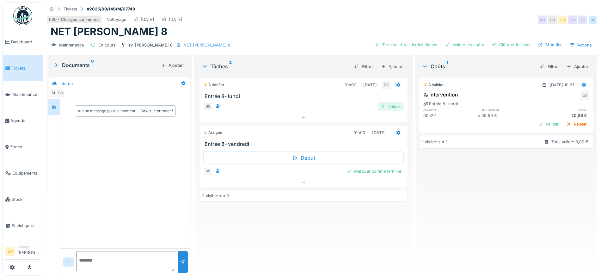
click at [396, 104] on div "Valider" at bounding box center [391, 106] width 26 height 9
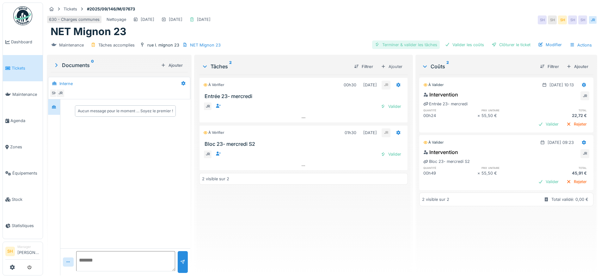
click at [395, 44] on div "Terminer & valider les tâches" at bounding box center [406, 44] width 68 height 9
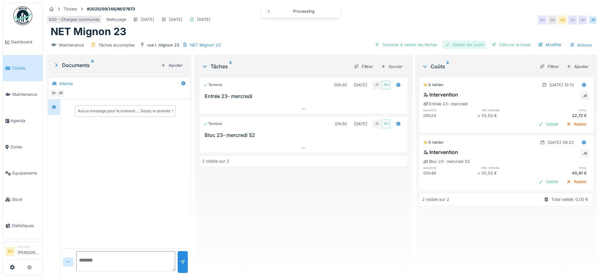
click at [452, 43] on div "Valider les coûts" at bounding box center [465, 44] width 44 height 9
click at [492, 44] on div at bounding box center [494, 45] width 5 height 6
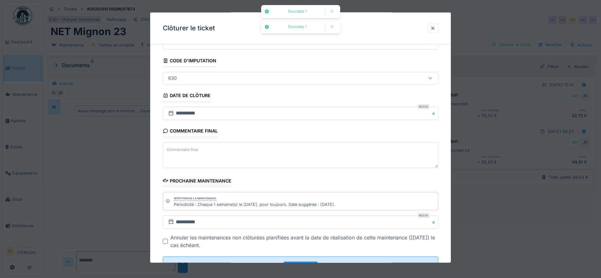
scroll to position [54, 0]
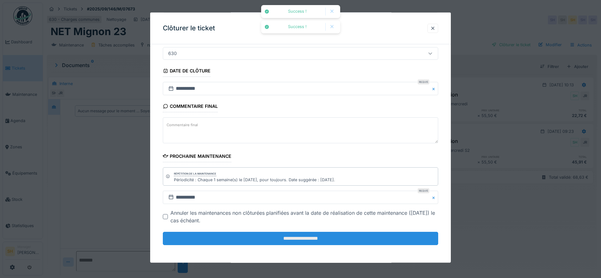
click at [298, 239] on input "**********" at bounding box center [301, 238] width 276 height 13
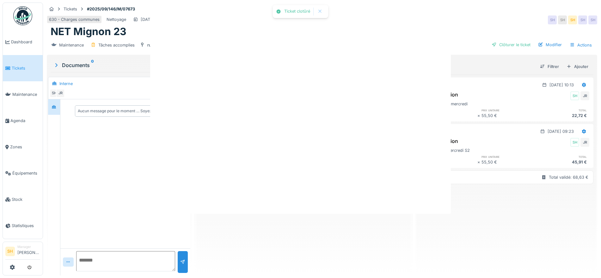
scroll to position [0, 0]
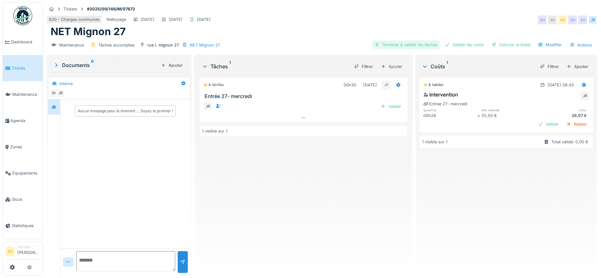
click at [417, 43] on div "Terminer & valider les tâches" at bounding box center [406, 44] width 68 height 9
drag, startPoint x: 465, startPoint y: 45, endPoint x: 491, endPoint y: 45, distance: 25.9
click at [465, 45] on div "Valider les coûts" at bounding box center [465, 44] width 44 height 9
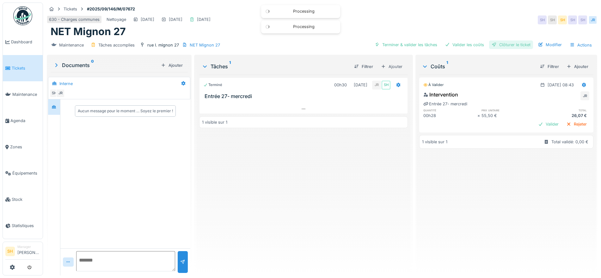
click at [493, 45] on div "Clôturer le ticket" at bounding box center [511, 44] width 44 height 9
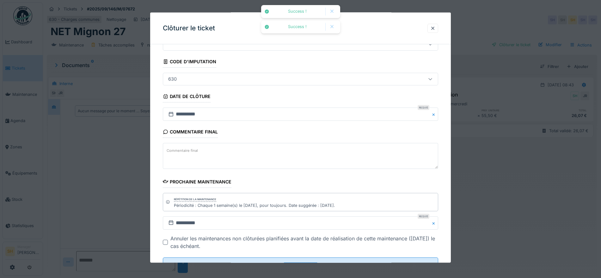
scroll to position [54, 0]
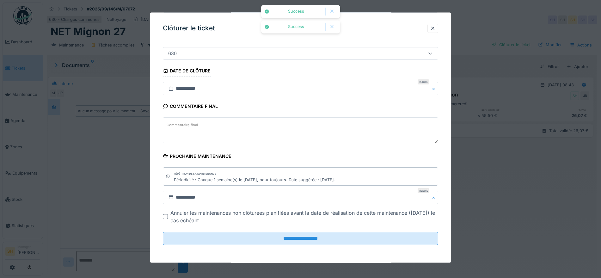
click at [324, 246] on fieldset "**********" at bounding box center [301, 122] width 276 height 255
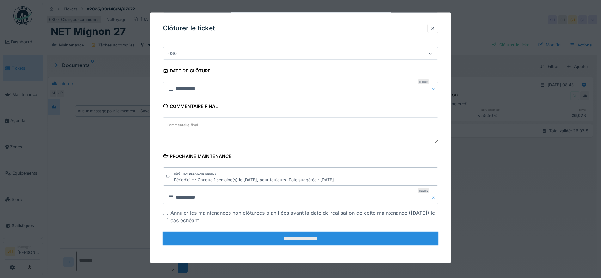
click at [317, 239] on input "**********" at bounding box center [301, 238] width 276 height 13
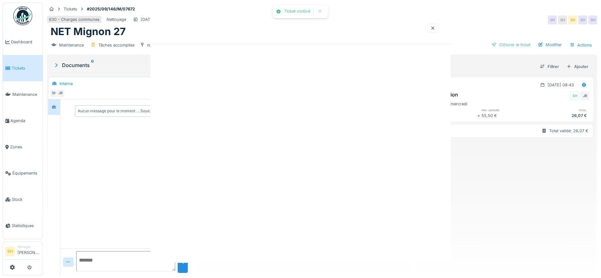
scroll to position [0, 0]
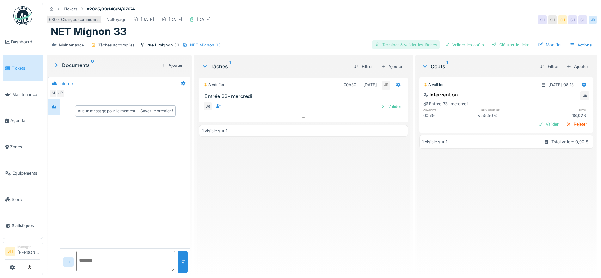
click at [398, 42] on div "Terminer & valider les tâches" at bounding box center [406, 44] width 68 height 9
click at [460, 42] on div "Valider les coûts" at bounding box center [465, 44] width 44 height 9
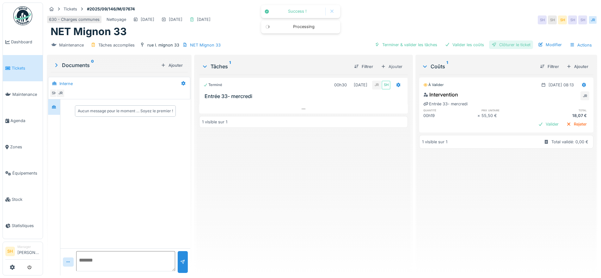
click at [496, 45] on div "Clôturer le ticket" at bounding box center [511, 44] width 44 height 9
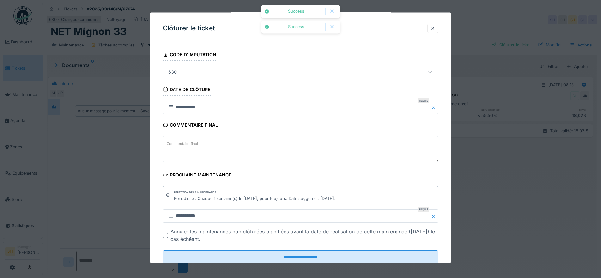
scroll to position [54, 0]
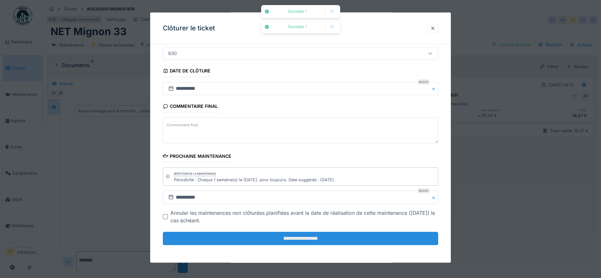
click at [354, 239] on input "**********" at bounding box center [301, 238] width 276 height 13
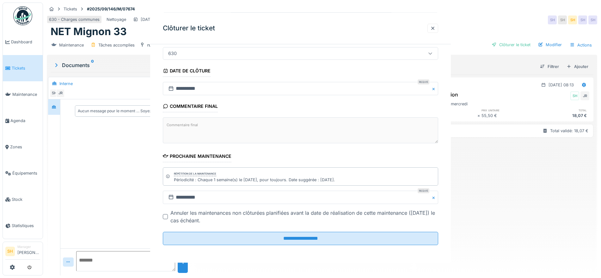
scroll to position [0, 0]
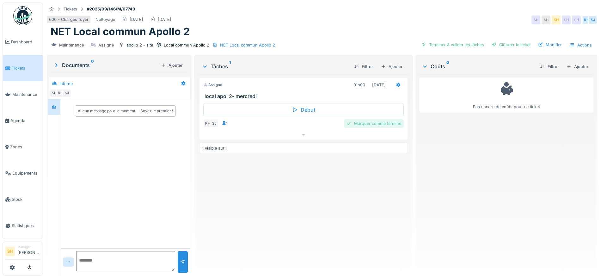
click at [383, 125] on div "Marquer comme terminé" at bounding box center [374, 123] width 60 height 9
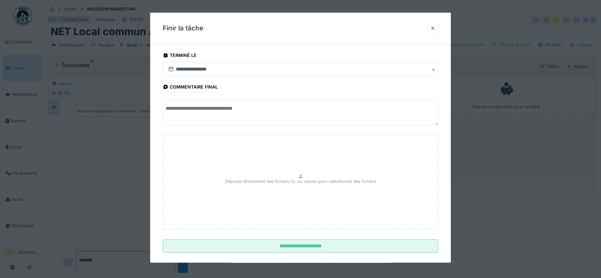
click at [243, 109] on textarea at bounding box center [301, 112] width 276 height 26
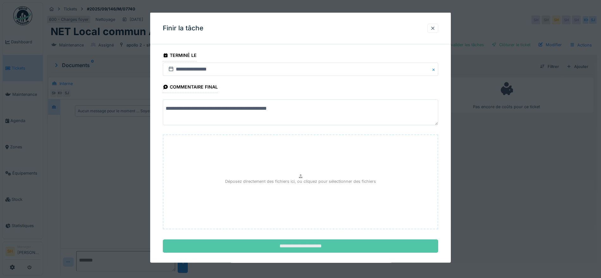
type textarea "**********"
click at [247, 250] on input "**********" at bounding box center [301, 245] width 276 height 13
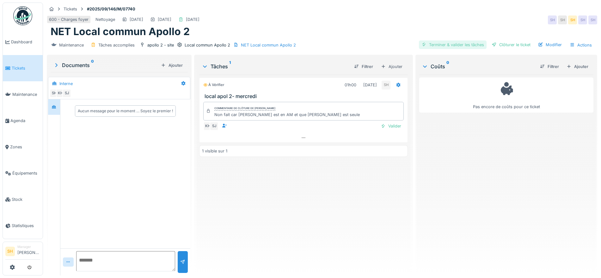
click at [431, 46] on div "Terminer & valider les tâches" at bounding box center [453, 44] width 68 height 9
click at [507, 46] on div "Clôturer le ticket" at bounding box center [511, 44] width 44 height 9
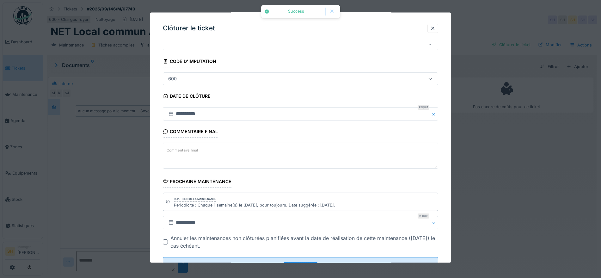
scroll to position [54, 0]
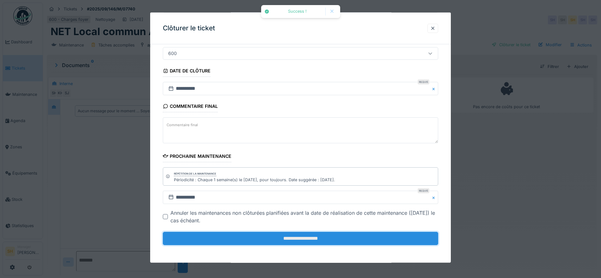
click at [226, 233] on input "**********" at bounding box center [301, 238] width 276 height 13
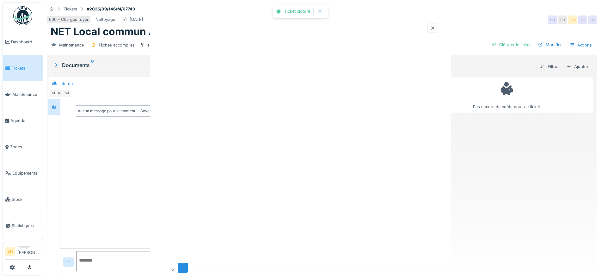
scroll to position [0, 0]
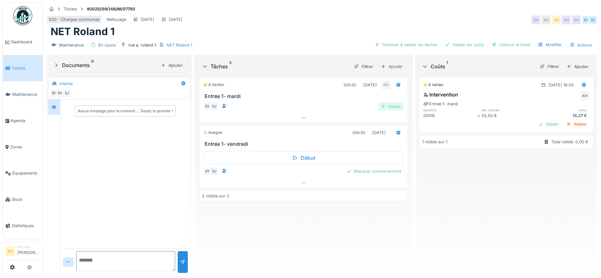
click at [393, 106] on div "Valider" at bounding box center [391, 106] width 26 height 9
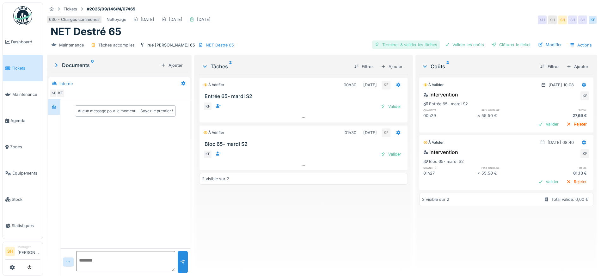
click at [407, 43] on div "Terminer & valider les tâches" at bounding box center [406, 44] width 68 height 9
drag, startPoint x: 455, startPoint y: 44, endPoint x: 501, endPoint y: 46, distance: 46.5
click at [457, 44] on div "Valider les coûts" at bounding box center [465, 44] width 44 height 9
click at [501, 46] on div "Clôturer le ticket" at bounding box center [511, 44] width 44 height 9
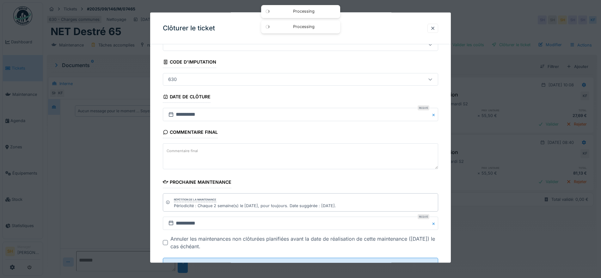
scroll to position [54, 0]
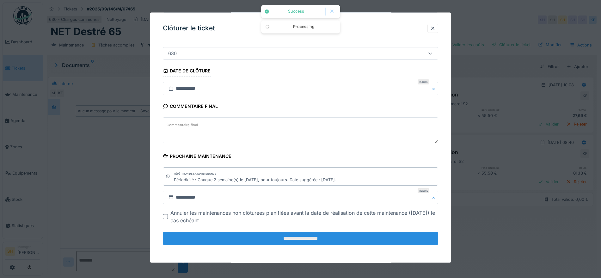
click at [267, 239] on input "**********" at bounding box center [301, 238] width 276 height 13
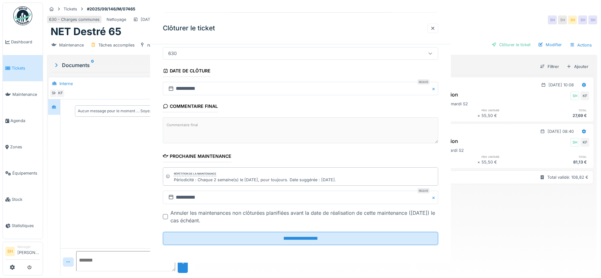
scroll to position [0, 0]
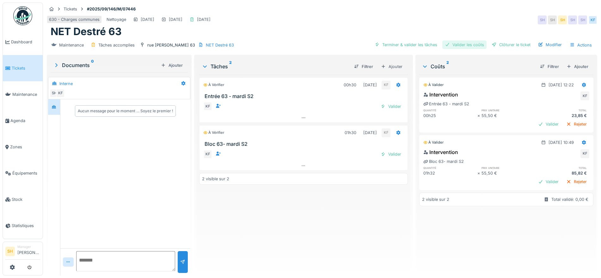
drag, startPoint x: 380, startPoint y: 45, endPoint x: 457, endPoint y: 44, distance: 77.2
click at [382, 45] on div "Terminer & valider les tâches" at bounding box center [406, 44] width 68 height 9
click at [460, 44] on div "Valider les coûts" at bounding box center [465, 44] width 44 height 9
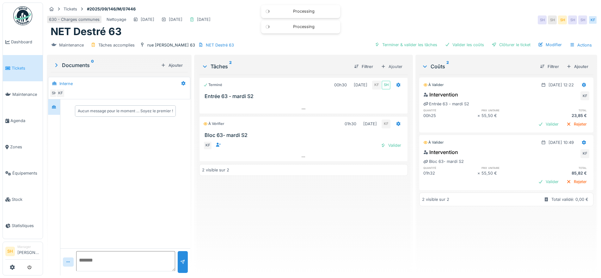
click at [498, 40] on div "Terminer & valider les tâches Valider les coûts Clôturer le ticket Modifier Act…" at bounding box center [483, 44] width 223 height 9
click at [498, 44] on div "Clôturer le ticket" at bounding box center [511, 44] width 44 height 9
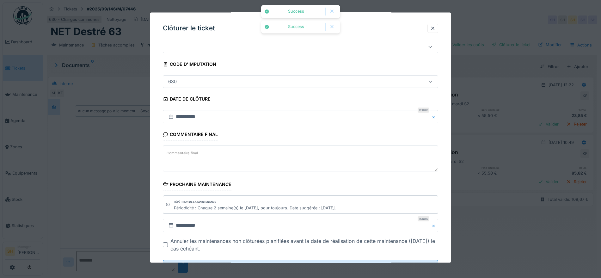
scroll to position [54, 0]
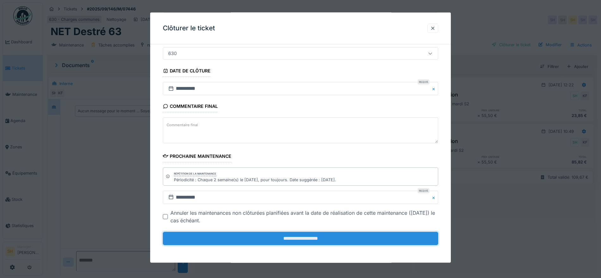
click at [308, 239] on input "**********" at bounding box center [301, 238] width 276 height 13
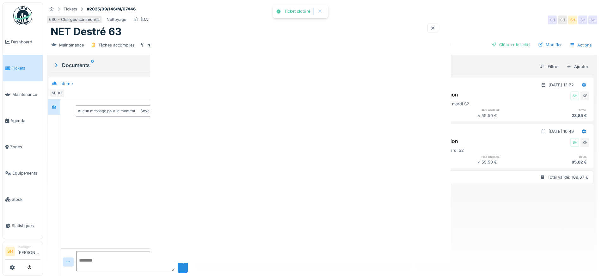
scroll to position [0, 0]
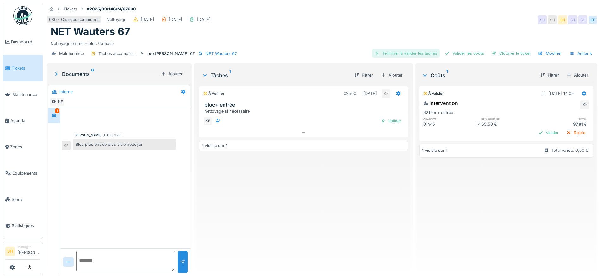
click at [414, 50] on div "Terminer & valider les tâches" at bounding box center [406, 53] width 68 height 9
drag, startPoint x: 458, startPoint y: 51, endPoint x: 497, endPoint y: 53, distance: 39.3
click at [459, 51] on div "Valider les coûts" at bounding box center [465, 53] width 44 height 9
click at [499, 53] on div "Clôturer le ticket" at bounding box center [511, 53] width 44 height 9
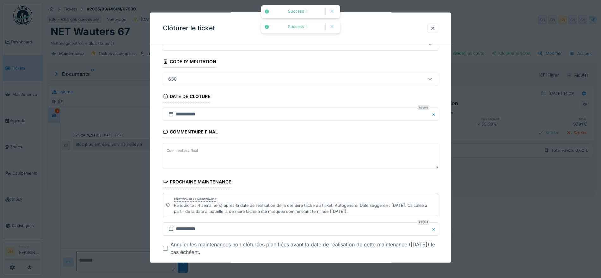
scroll to position [60, 0]
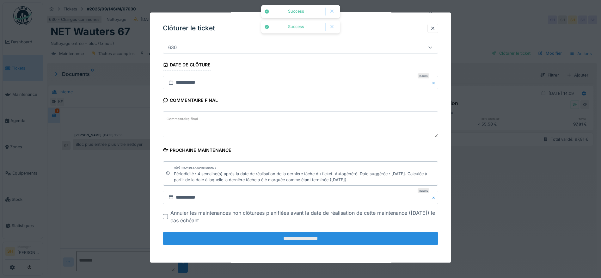
click at [298, 240] on input "**********" at bounding box center [301, 238] width 276 height 13
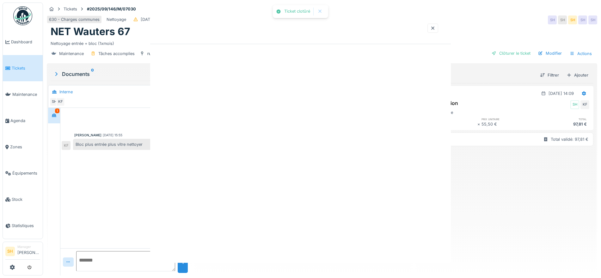
scroll to position [0, 0]
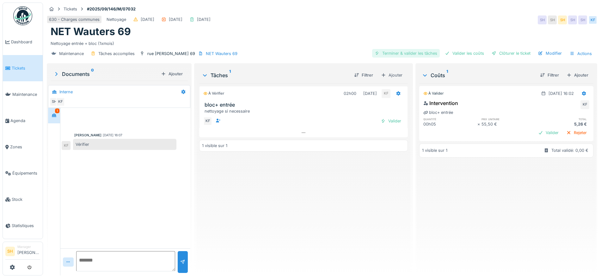
click at [402, 54] on div "Terminer & valider les tâches" at bounding box center [406, 53] width 68 height 9
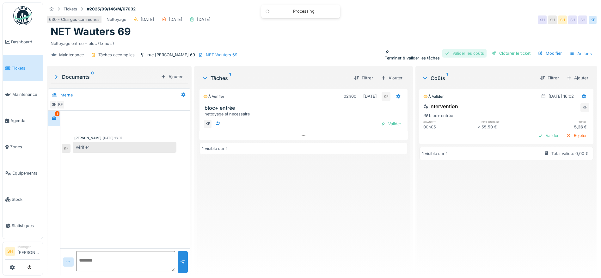
click at [454, 52] on div "Valider les coûts" at bounding box center [465, 53] width 44 height 9
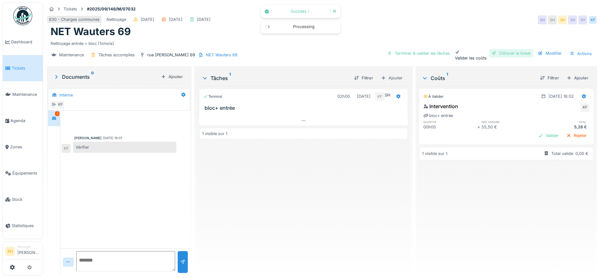
click at [492, 52] on div "Clôturer le ticket" at bounding box center [511, 53] width 44 height 9
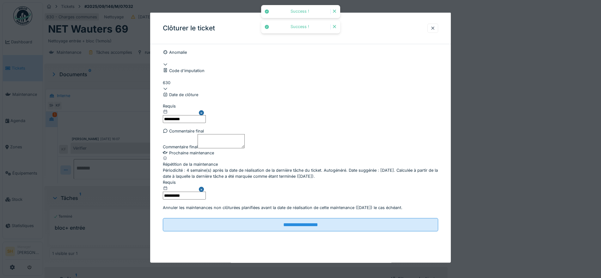
scroll to position [60, 0]
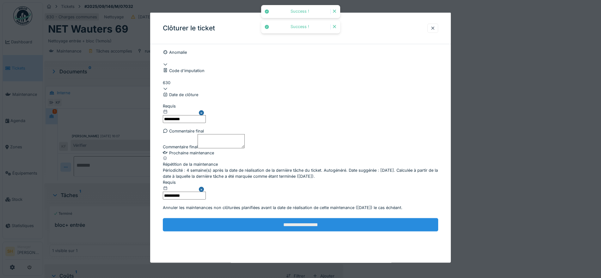
click at [299, 232] on input "**********" at bounding box center [301, 224] width 276 height 13
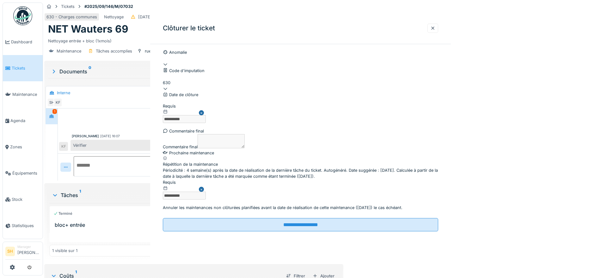
scroll to position [0, 0]
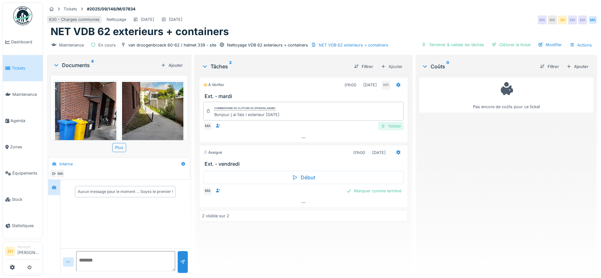
click at [386, 126] on div "Valider" at bounding box center [391, 126] width 26 height 9
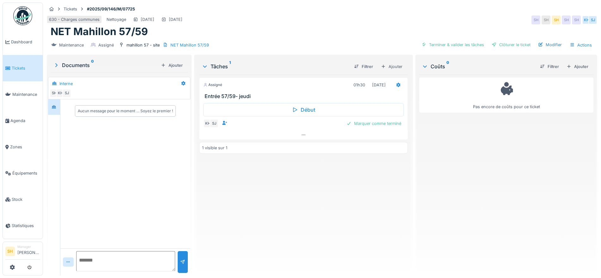
click at [137, 250] on div at bounding box center [125, 261] width 130 height 27
click at [137, 258] on textarea at bounding box center [125, 261] width 99 height 20
type textarea "**********"
click at [180, 260] on div at bounding box center [182, 262] width 5 height 6
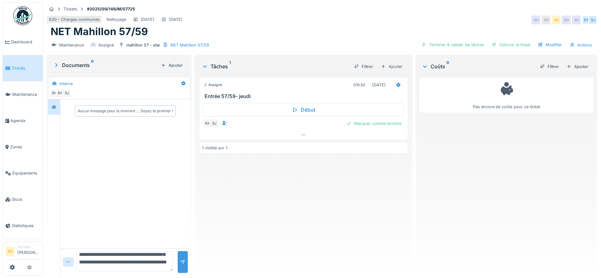
scroll to position [0, 0]
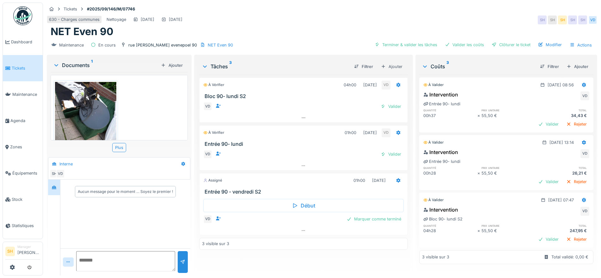
click at [100, 104] on img at bounding box center [85, 123] width 61 height 82
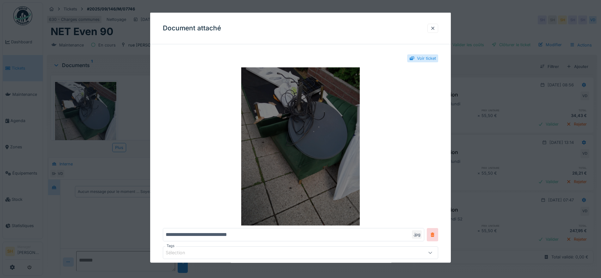
click at [303, 164] on img at bounding box center [301, 146] width 276 height 158
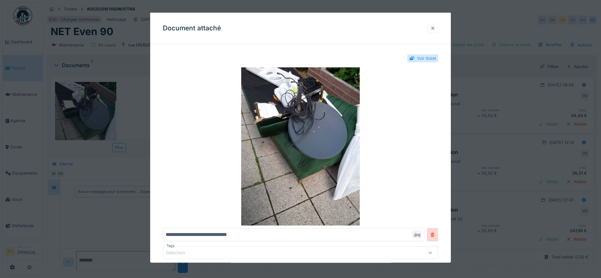
click at [436, 28] on div at bounding box center [433, 28] width 5 height 6
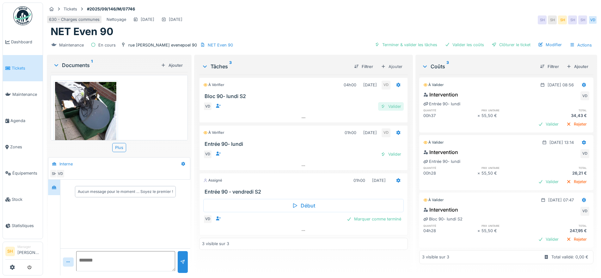
click at [387, 108] on div "Valider" at bounding box center [391, 106] width 26 height 9
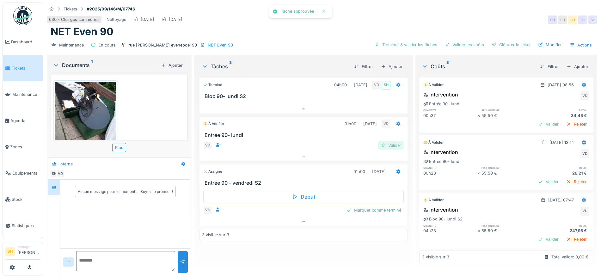
click at [394, 143] on div "Valider" at bounding box center [391, 145] width 26 height 9
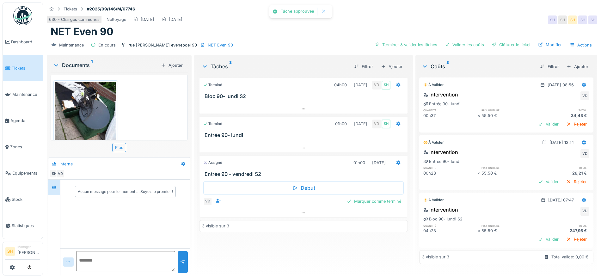
scroll to position [6, 0]
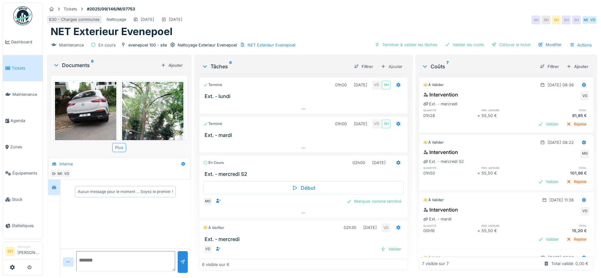
click at [97, 110] on img at bounding box center [85, 123] width 61 height 82
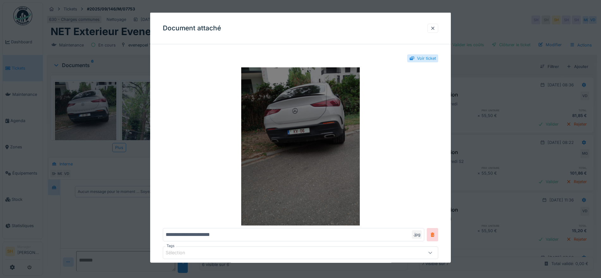
click at [314, 131] on img at bounding box center [301, 146] width 276 height 158
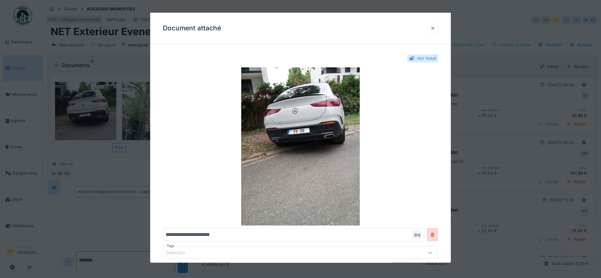
click at [434, 30] on div at bounding box center [433, 28] width 5 height 6
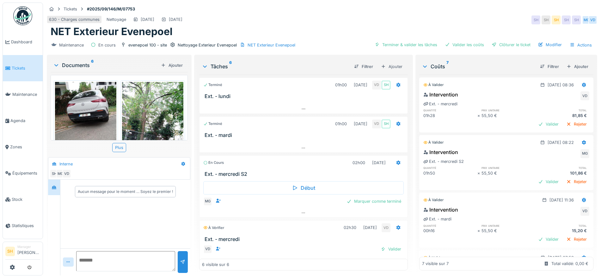
click at [150, 107] on img at bounding box center [152, 123] width 61 height 82
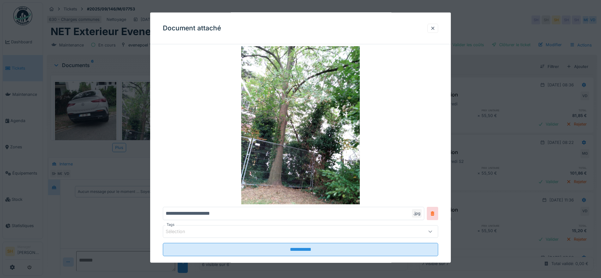
scroll to position [32, 0]
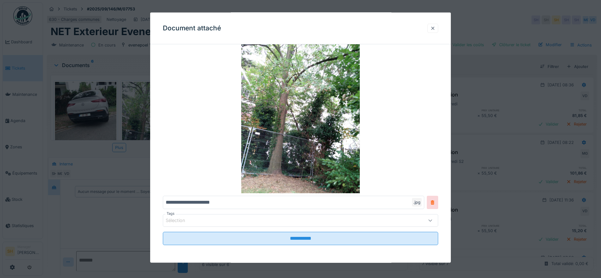
click at [435, 26] on div at bounding box center [433, 28] width 5 height 6
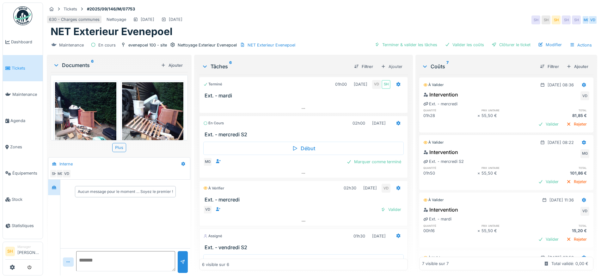
scroll to position [179, 0]
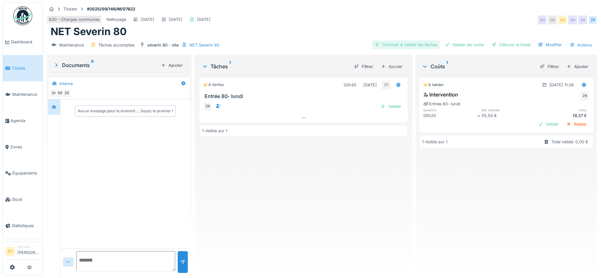
click at [391, 47] on div "Terminer & valider les tâches" at bounding box center [406, 44] width 68 height 9
click at [453, 45] on div "Valider les coûts" at bounding box center [465, 44] width 44 height 9
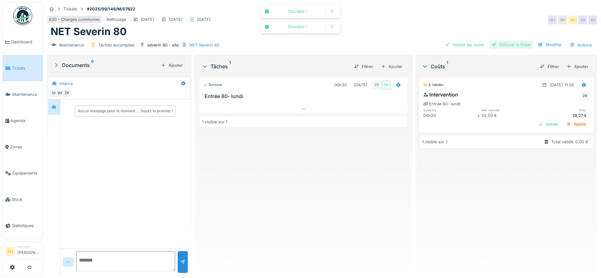
click at [500, 45] on div "Clôturer le ticket" at bounding box center [511, 44] width 44 height 9
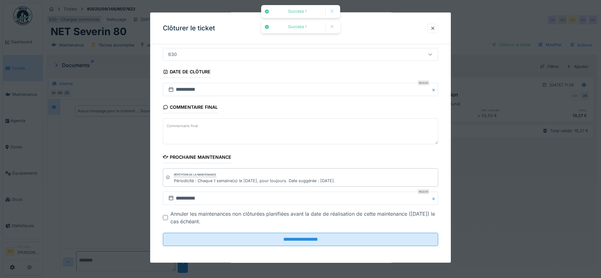
scroll to position [54, 0]
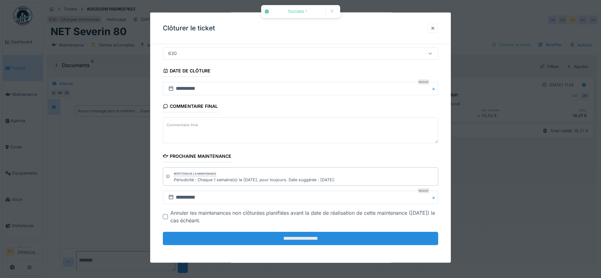
click at [264, 233] on input "**********" at bounding box center [301, 238] width 276 height 13
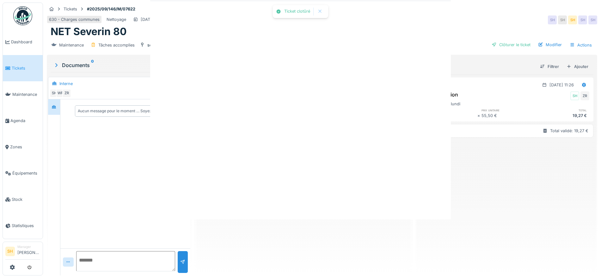
scroll to position [0, 0]
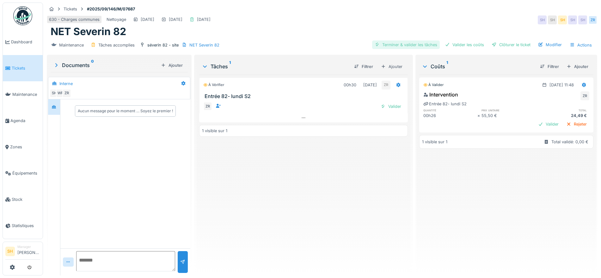
click at [410, 45] on div "Terminer & valider les tâches" at bounding box center [406, 44] width 68 height 9
click at [459, 47] on div "Valider les coûts" at bounding box center [465, 44] width 44 height 9
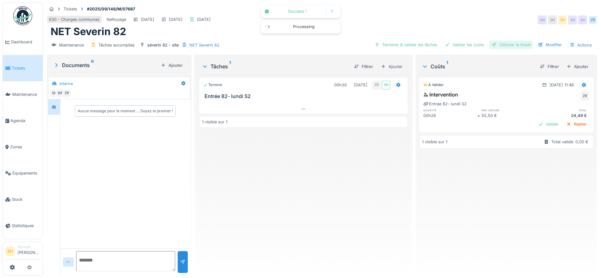
click at [500, 47] on div "Clôturer le ticket" at bounding box center [511, 44] width 44 height 9
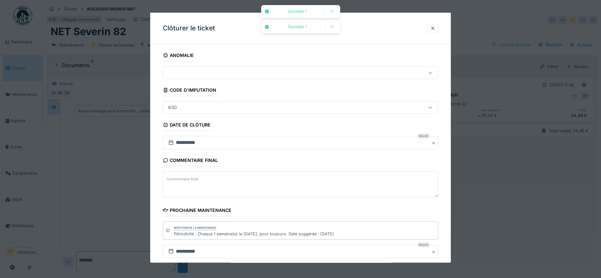
scroll to position [54, 0]
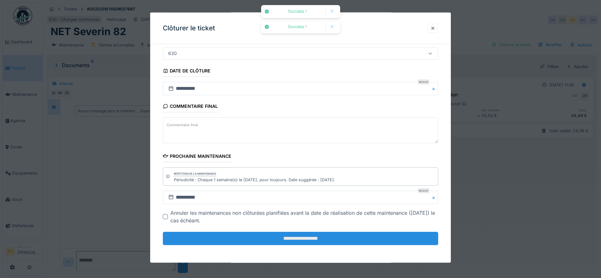
click at [284, 237] on input "**********" at bounding box center [301, 238] width 276 height 13
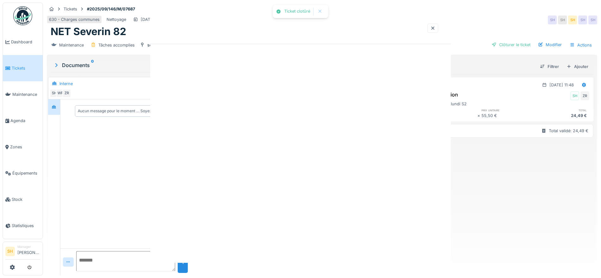
scroll to position [0, 0]
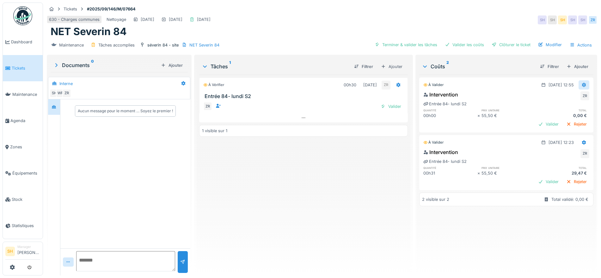
click at [582, 84] on icon at bounding box center [584, 85] width 4 height 4
click at [570, 106] on div "Supprimer" at bounding box center [578, 108] width 31 height 9
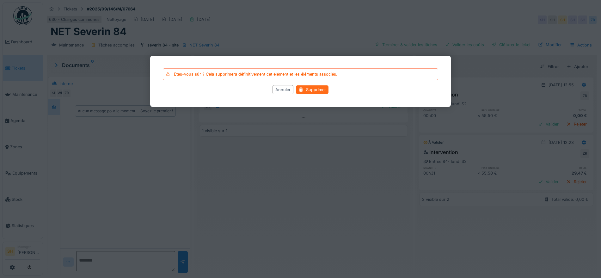
click at [302, 90] on div at bounding box center [301, 90] width 5 height 6
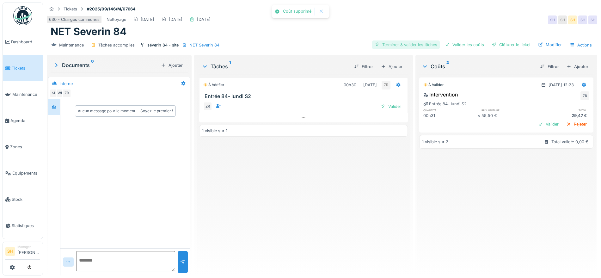
click at [407, 45] on div "Terminer & valider les tâches" at bounding box center [406, 44] width 68 height 9
click at [453, 45] on div "Valider les coûts" at bounding box center [465, 44] width 44 height 9
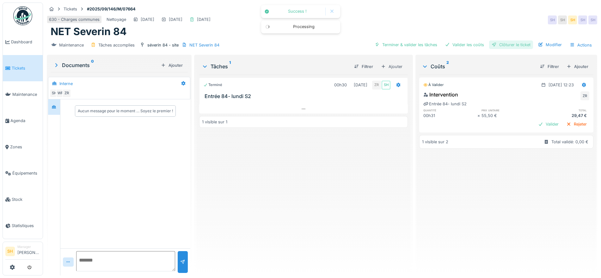
click at [492, 45] on div "Clôturer le ticket" at bounding box center [511, 44] width 44 height 9
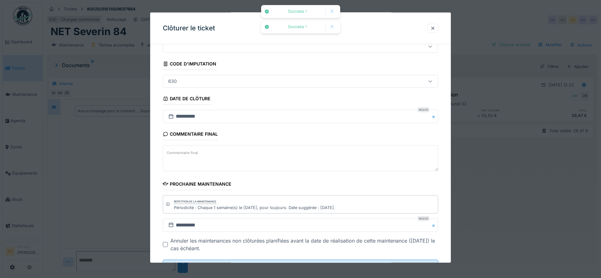
scroll to position [54, 0]
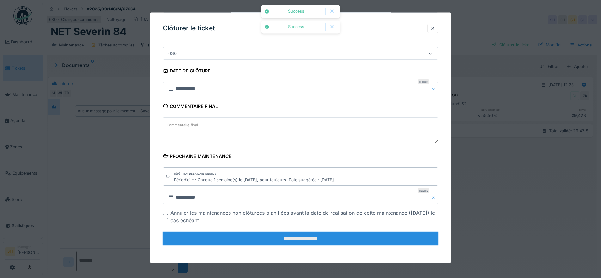
click at [319, 238] on input "**********" at bounding box center [301, 238] width 276 height 13
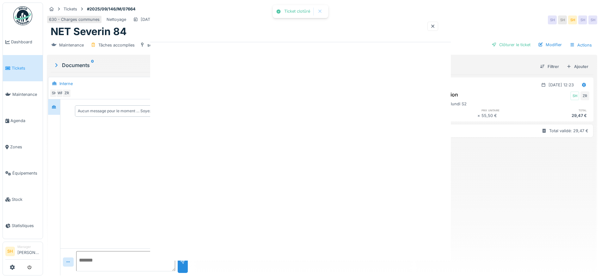
scroll to position [0, 0]
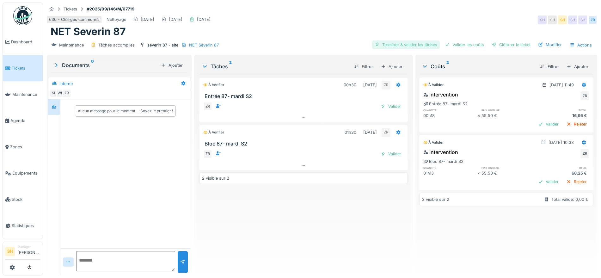
click at [418, 41] on div "Terminer & valider les tâches" at bounding box center [406, 44] width 68 height 9
click at [463, 40] on div "Maintenance Tâches accomplies séverin 87 - site NET Severin 87 Terminer & valid…" at bounding box center [322, 45] width 551 height 14
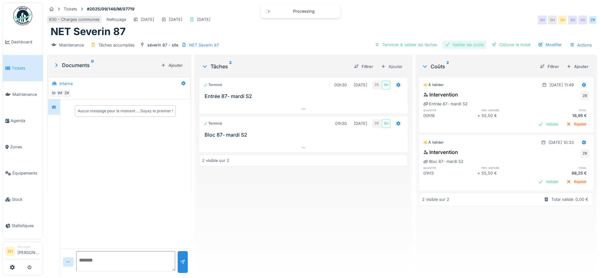
click at [475, 43] on div "Valider les coûts" at bounding box center [465, 44] width 44 height 9
click at [495, 43] on div "Clôturer le ticket" at bounding box center [511, 44] width 44 height 9
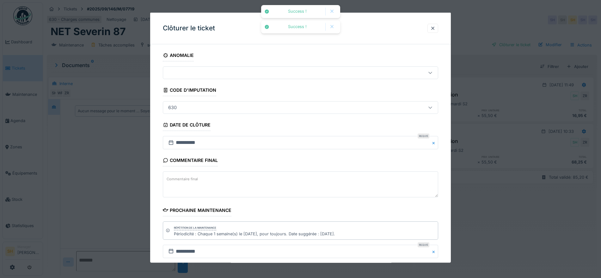
scroll to position [54, 0]
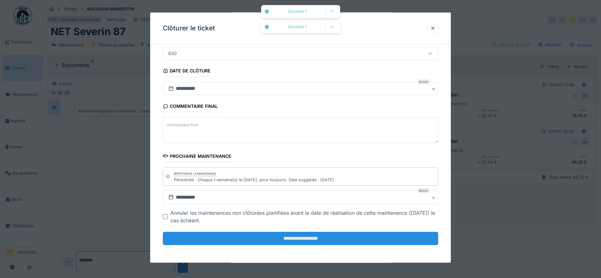
click at [262, 232] on input "**********" at bounding box center [301, 238] width 276 height 13
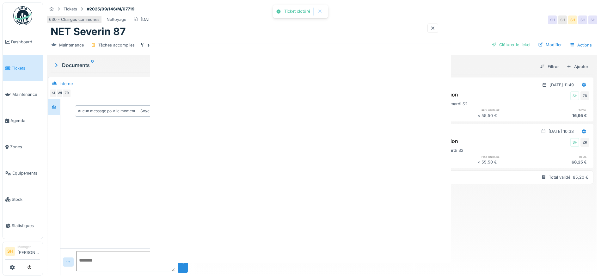
scroll to position [0, 0]
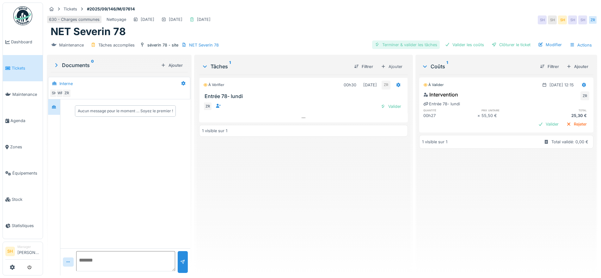
click at [393, 45] on div "Terminer & valider les tâches" at bounding box center [406, 44] width 68 height 9
click at [457, 44] on div "Valider les coûts" at bounding box center [465, 44] width 44 height 9
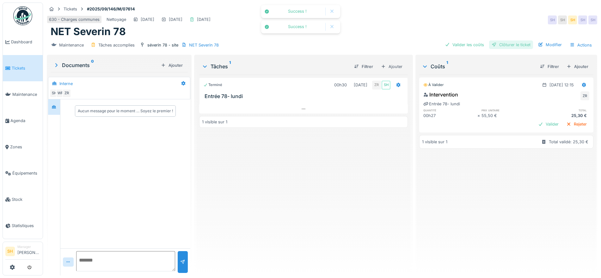
click at [514, 45] on div "Clôturer le ticket" at bounding box center [511, 44] width 44 height 9
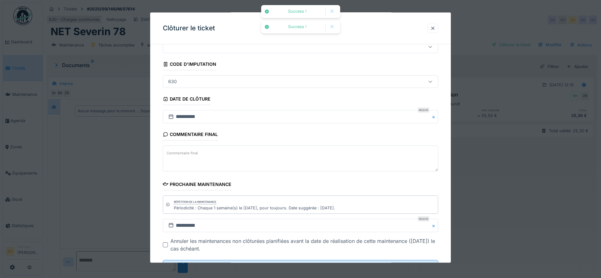
scroll to position [54, 0]
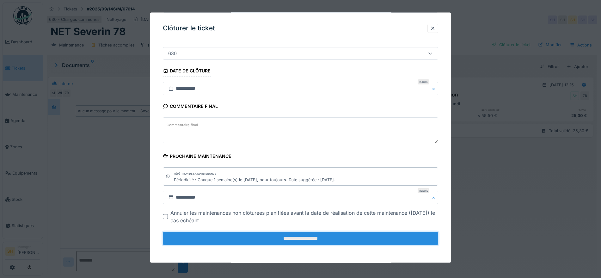
click at [278, 234] on input "**********" at bounding box center [301, 238] width 276 height 13
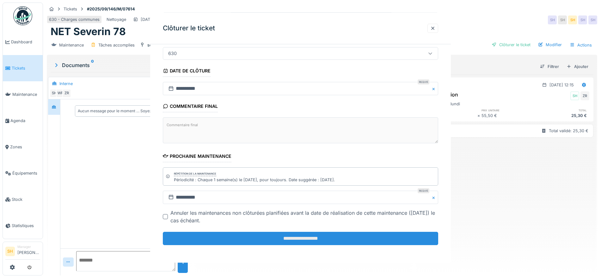
scroll to position [0, 0]
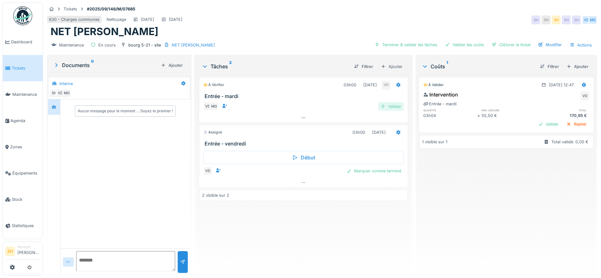
click at [388, 107] on div "Valider" at bounding box center [391, 106] width 26 height 9
click at [382, 110] on div "Valider" at bounding box center [391, 106] width 26 height 9
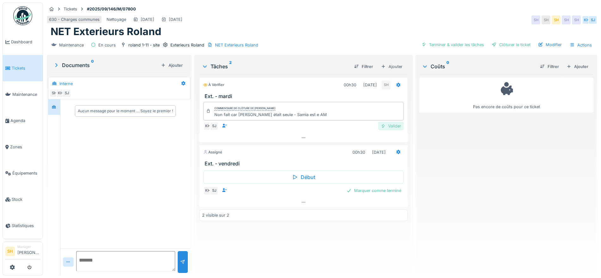
click at [389, 123] on div "Valider" at bounding box center [391, 126] width 26 height 9
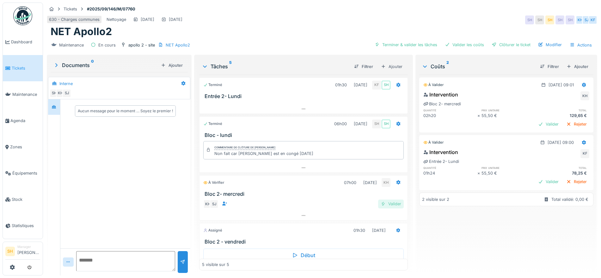
click at [379, 202] on div "Valider" at bounding box center [391, 204] width 26 height 9
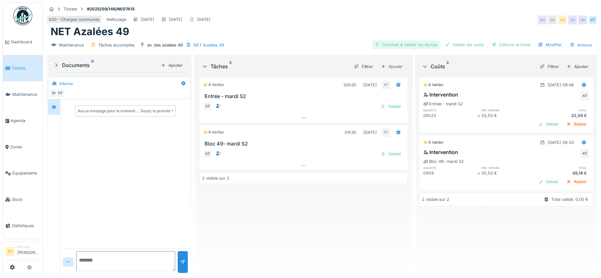
click at [403, 42] on div "Terminer & valider les tâches" at bounding box center [406, 44] width 68 height 9
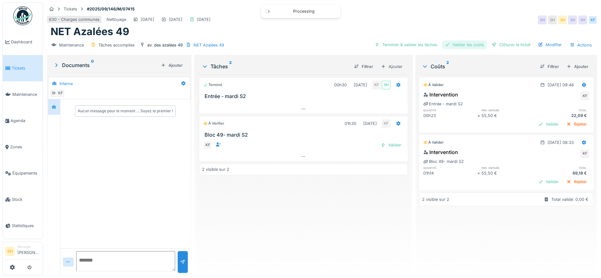
click at [468, 42] on div "Valider les coûts" at bounding box center [465, 44] width 44 height 9
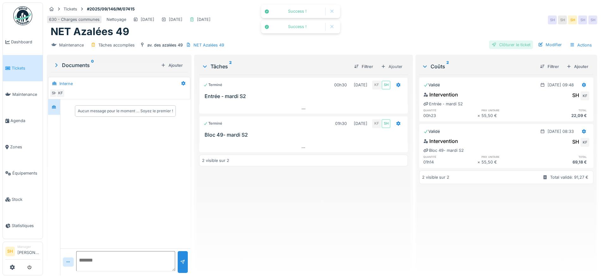
click at [505, 42] on div "Clôturer le ticket" at bounding box center [511, 44] width 44 height 9
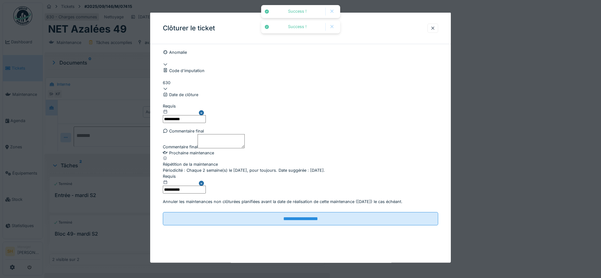
scroll to position [54, 0]
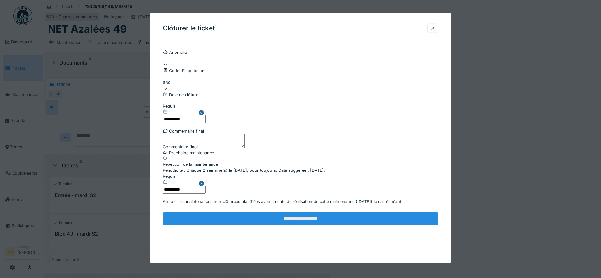
click at [312, 225] on input "**********" at bounding box center [301, 218] width 276 height 13
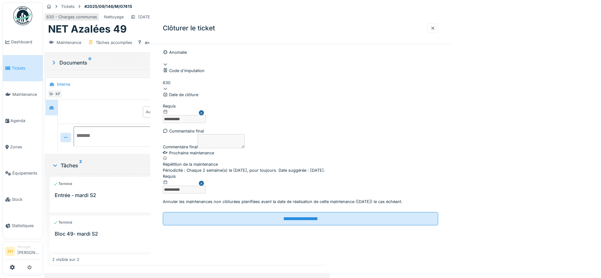
scroll to position [0, 0]
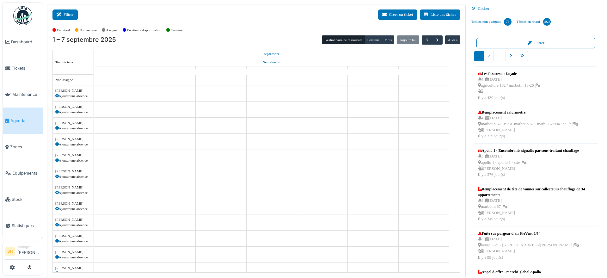
click at [65, 18] on button "Filtrer" at bounding box center [65, 14] width 25 height 10
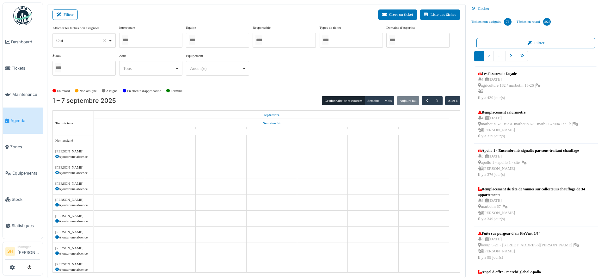
click at [195, 44] on input "Tous" at bounding box center [192, 39] width 6 height 9
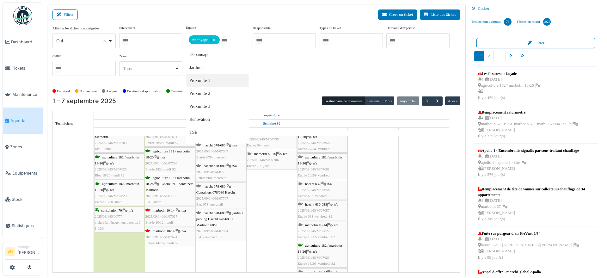
scroll to position [40, 0]
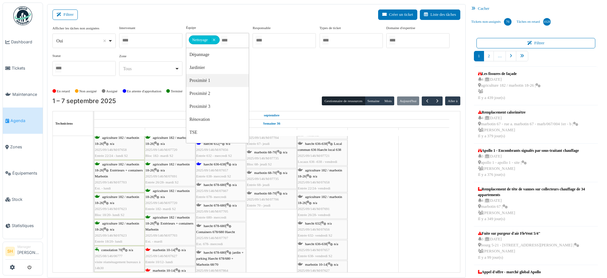
click at [217, 165] on span "haecht 636-638" at bounding box center [215, 164] width 22 height 4
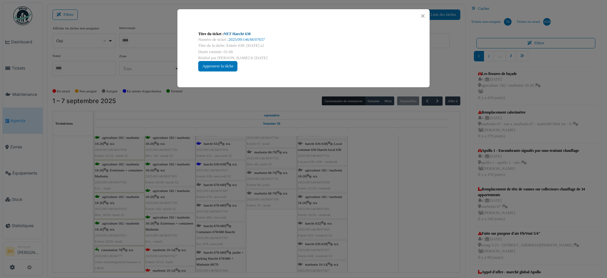
click at [245, 34] on link "NET Haecht 638" at bounding box center [237, 34] width 27 height 4
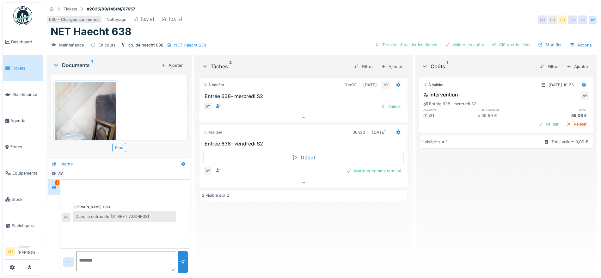
click at [90, 114] on img at bounding box center [85, 123] width 61 height 82
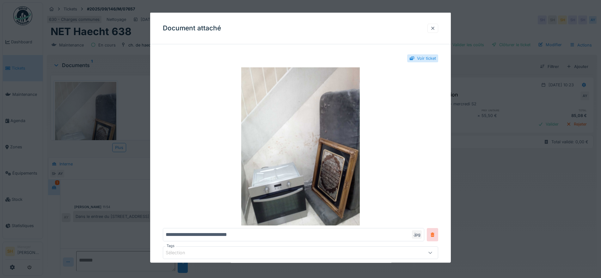
click at [436, 27] on div at bounding box center [433, 28] width 5 height 6
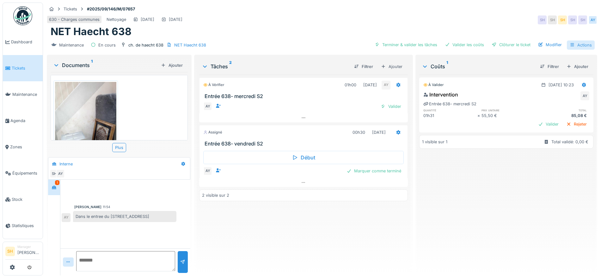
click at [580, 46] on div "Actions" at bounding box center [581, 44] width 28 height 9
click at [531, 60] on div "Rapport d'intervention" at bounding box center [533, 59] width 62 height 12
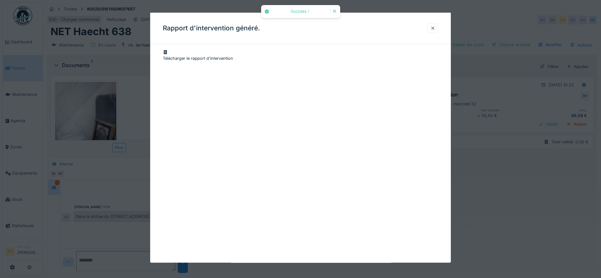
click at [199, 54] on div "Télécharger le rapport d'intervention" at bounding box center [301, 55] width 276 height 12
